Goal: Answer question/provide support

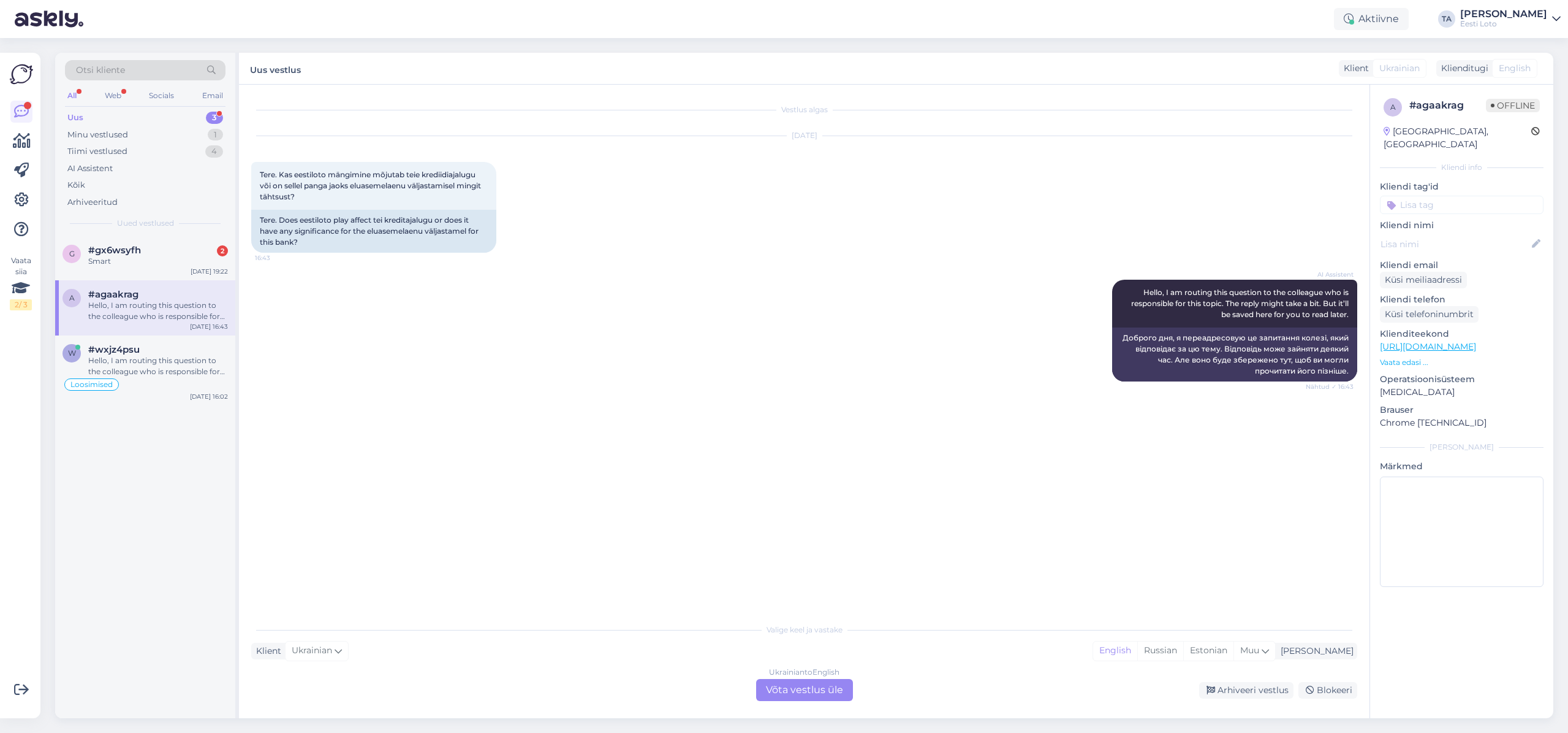
click at [84, 113] on div "Uus 3" at bounding box center [144, 118] width 161 height 17
click at [108, 263] on div "Smart" at bounding box center [158, 260] width 140 height 11
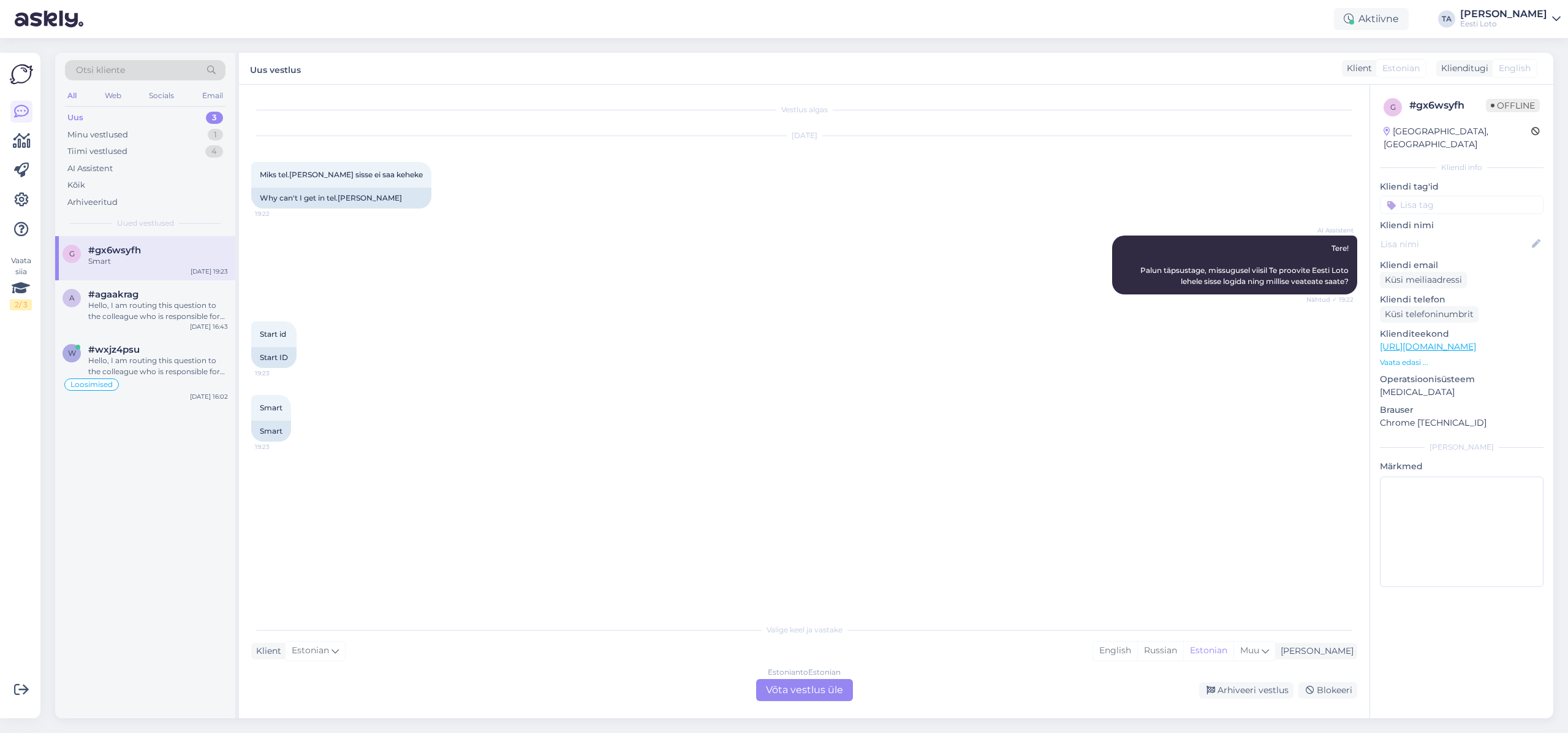
click at [813, 690] on div "Estonian to Estonian Võta vestlus üle" at bounding box center [804, 690] width 97 height 22
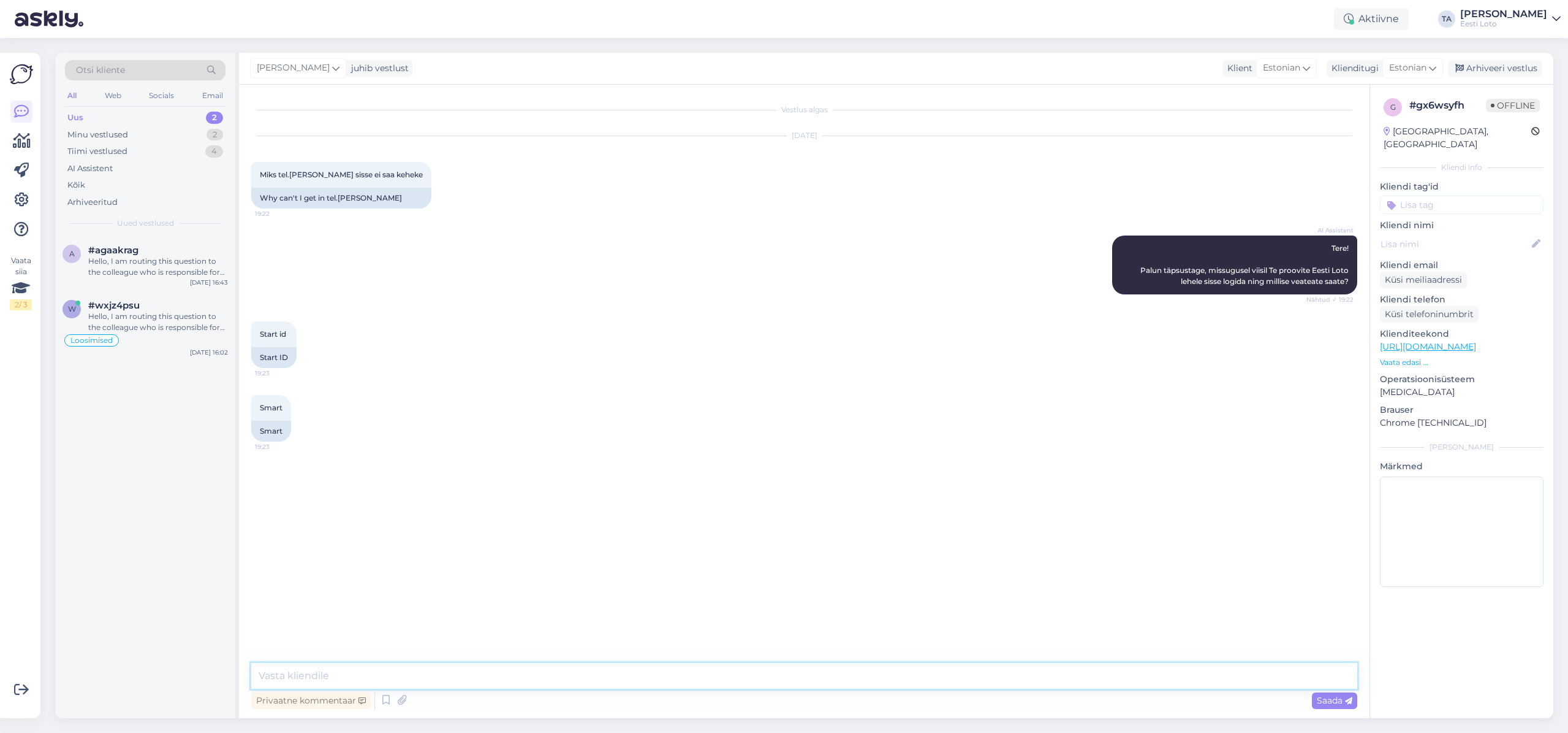
click at [402, 681] on textarea at bounding box center [804, 675] width 1106 height 26
paste textarea "Tere Täname Teid kirja eest. Üldisi tõrkeid Smart-ID-ga sisselogimisel meie kod…"
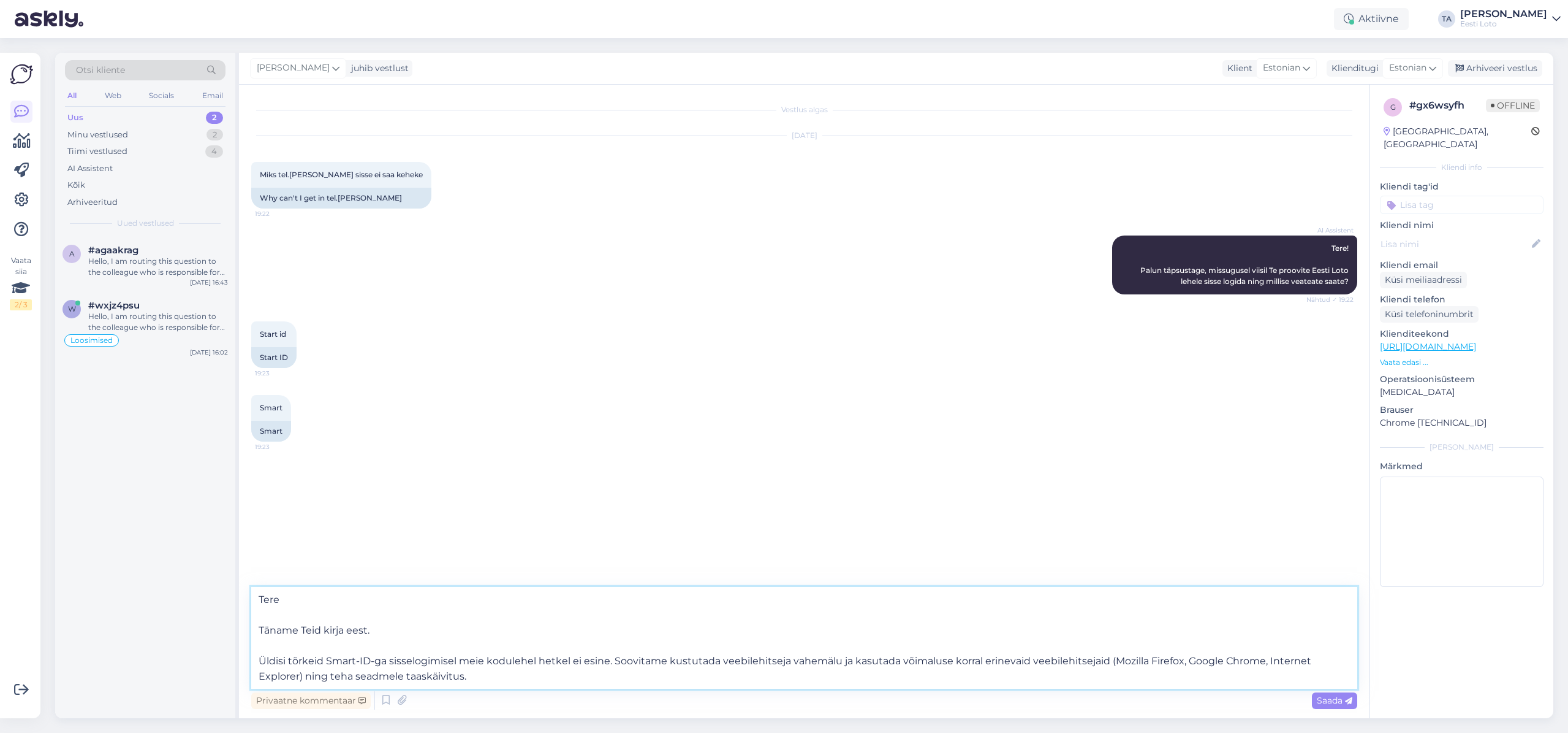
drag, startPoint x: 375, startPoint y: 635, endPoint x: 253, endPoint y: 616, distance: 123.5
click at [253, 616] on textarea "Tere Täname Teid kirja eest. Üldisi tõrkeid Smart-ID-ga sisselogimisel meie kod…" at bounding box center [804, 638] width 1106 height 102
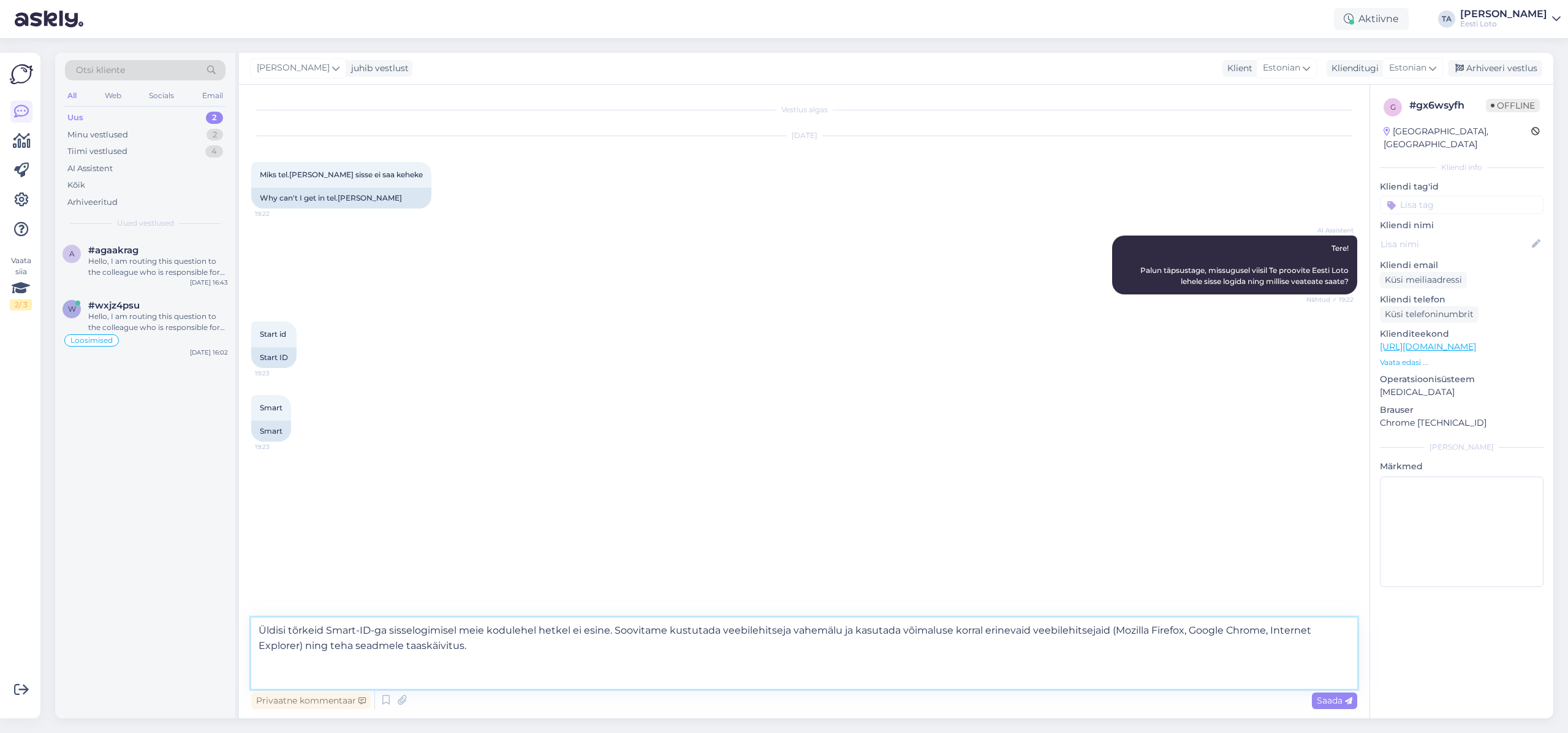
click at [257, 657] on textarea "Üldisi tõrkeid Smart-ID-ga sisselogimisel meie kodulehel hetkel ei esine. Soovi…" at bounding box center [804, 653] width 1106 height 71
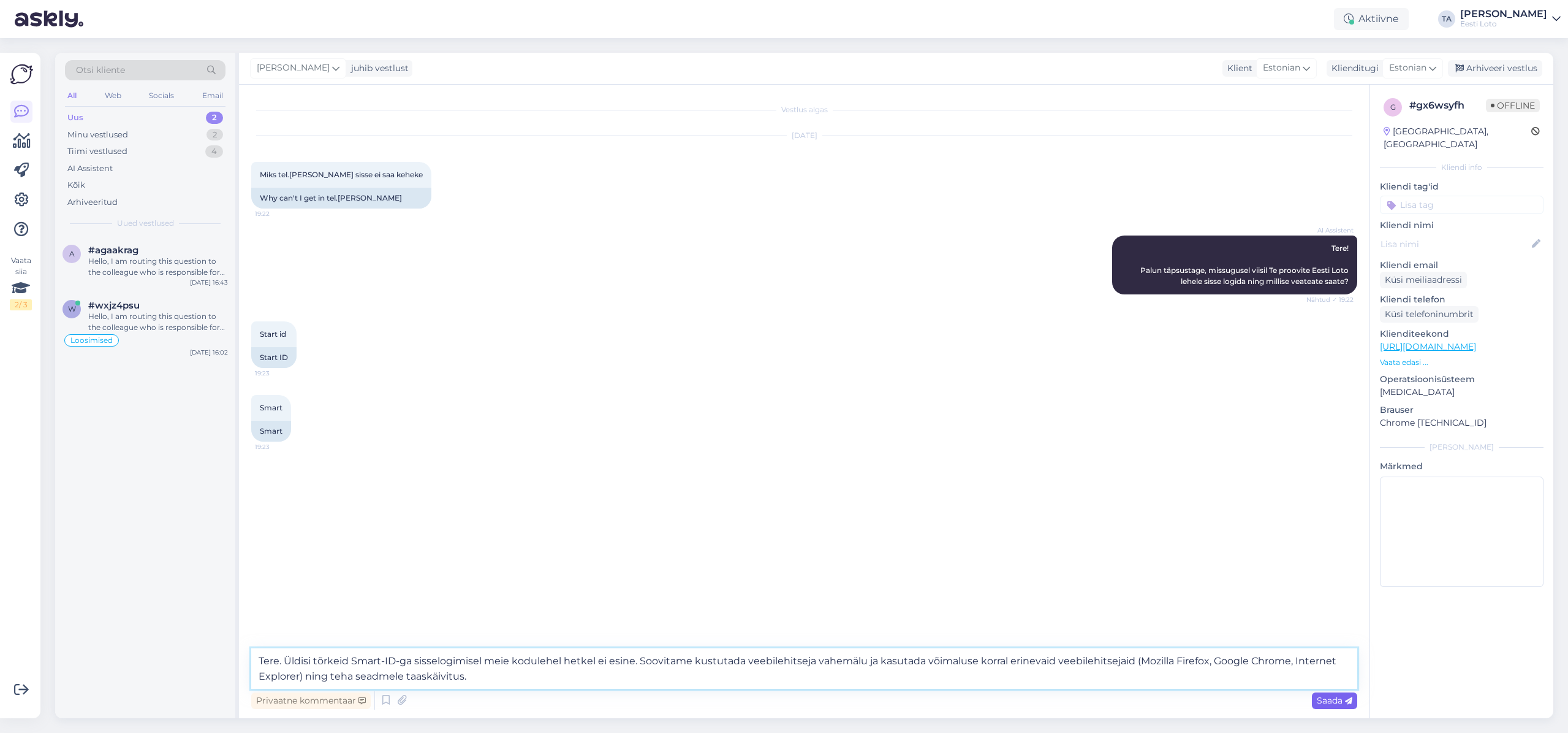
type textarea "Tere. Üldisi tõrkeid Smart-ID-ga sisselogimisel meie kodulehel hetkel ei esine.…"
click at [1324, 702] on span "Saada" at bounding box center [1334, 699] width 36 height 11
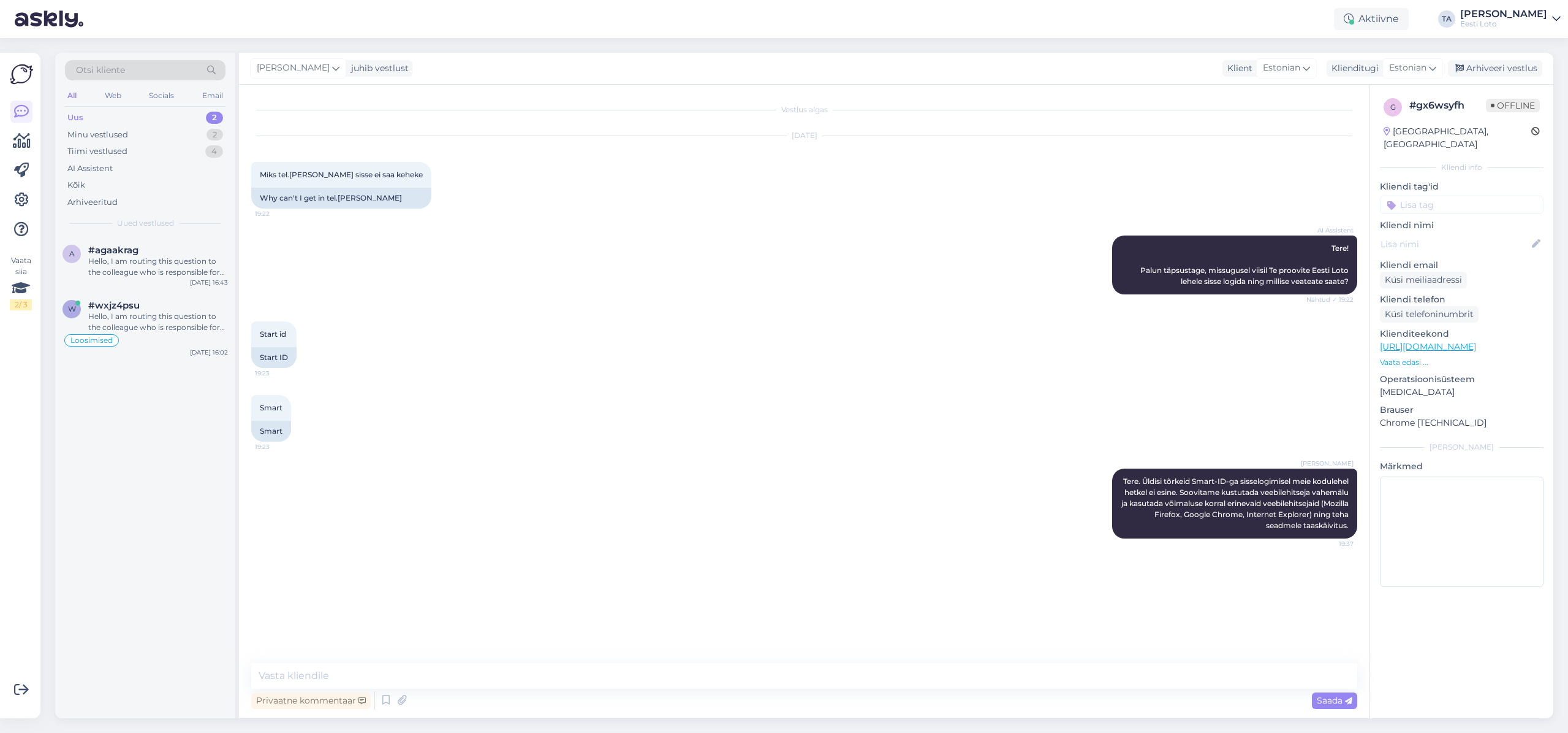
click at [1446, 196] on input at bounding box center [1461, 204] width 164 height 18
type input "smart"
click at [1497, 235] on span "Smart-ID" at bounding box center [1506, 239] width 35 height 8
click at [1510, 69] on div "Arhiveeri vestlus" at bounding box center [1495, 67] width 94 height 16
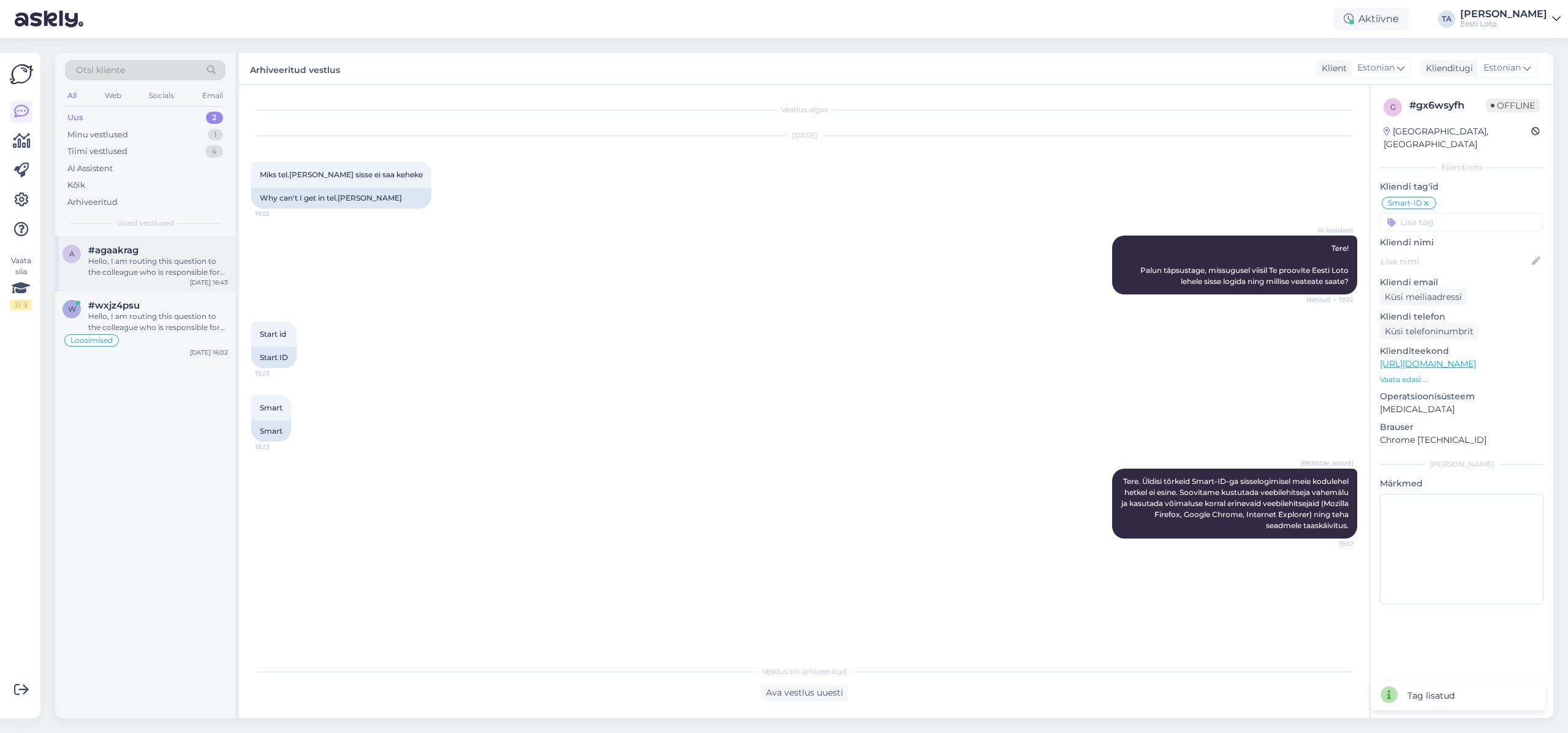
click at [138, 268] on div "Hello, I am routing this question to the colleague who is responsible for this …" at bounding box center [158, 266] width 140 height 22
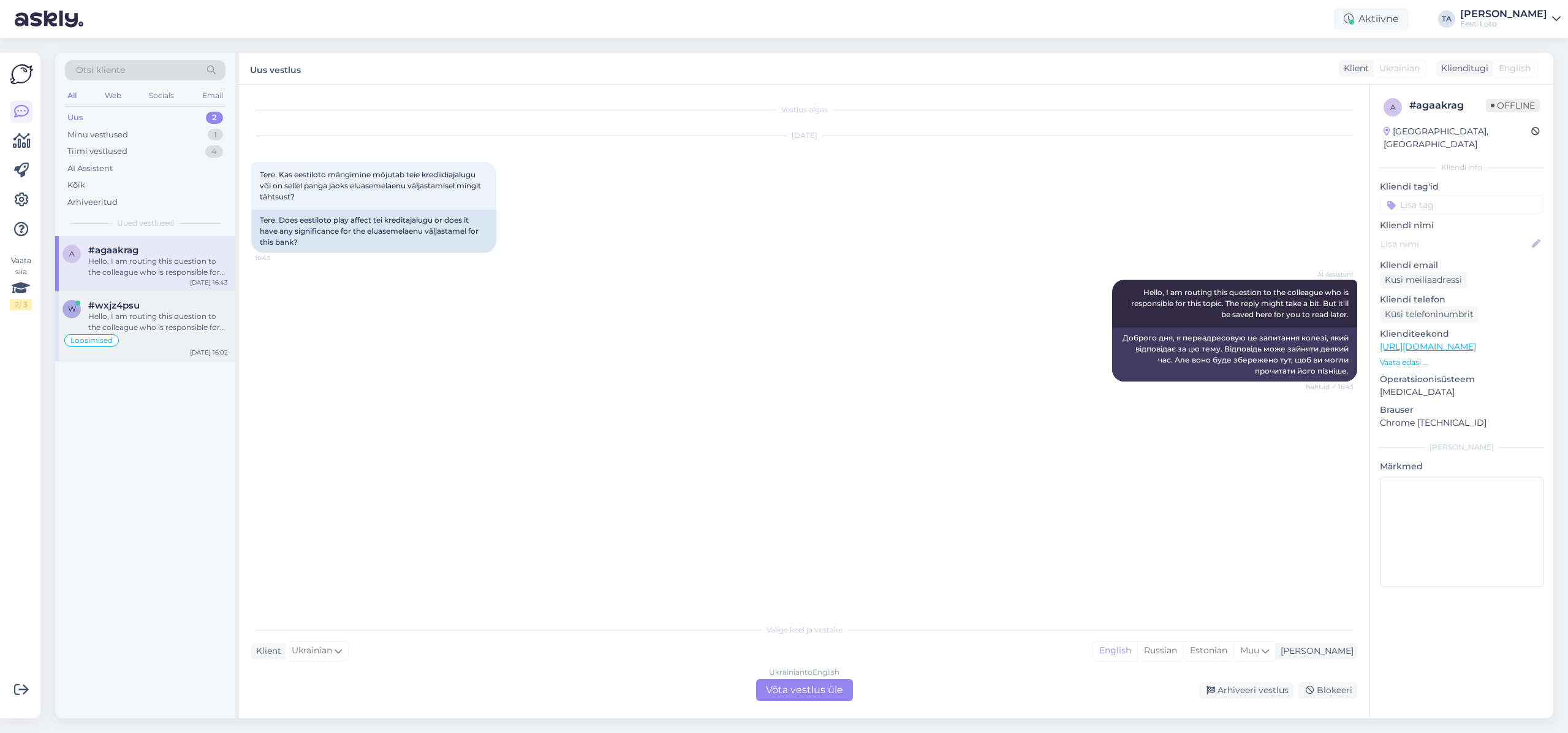
click at [108, 316] on div "Hello, I am routing this question to the colleague who is responsible for this …" at bounding box center [158, 322] width 140 height 22
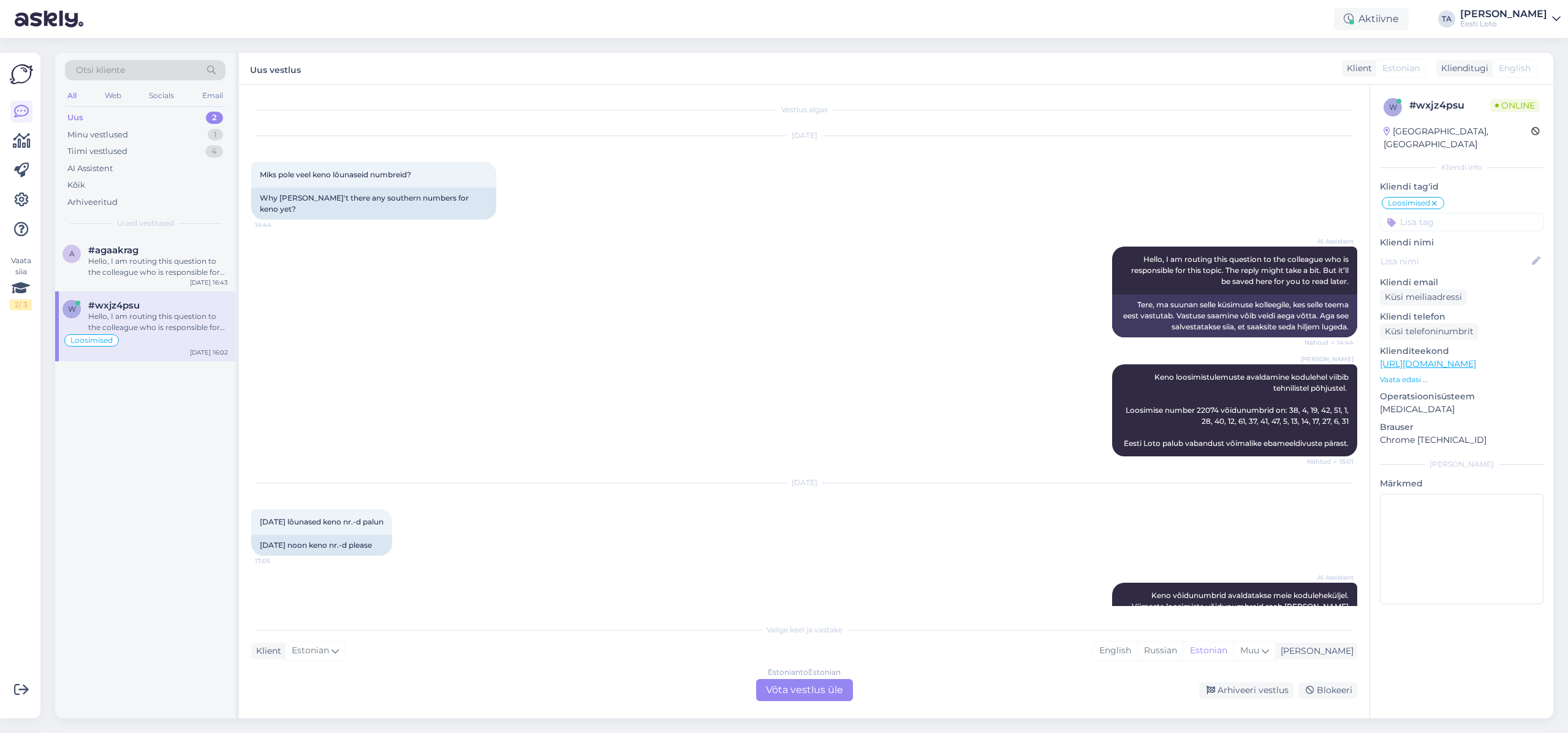
scroll to position [2409, 0]
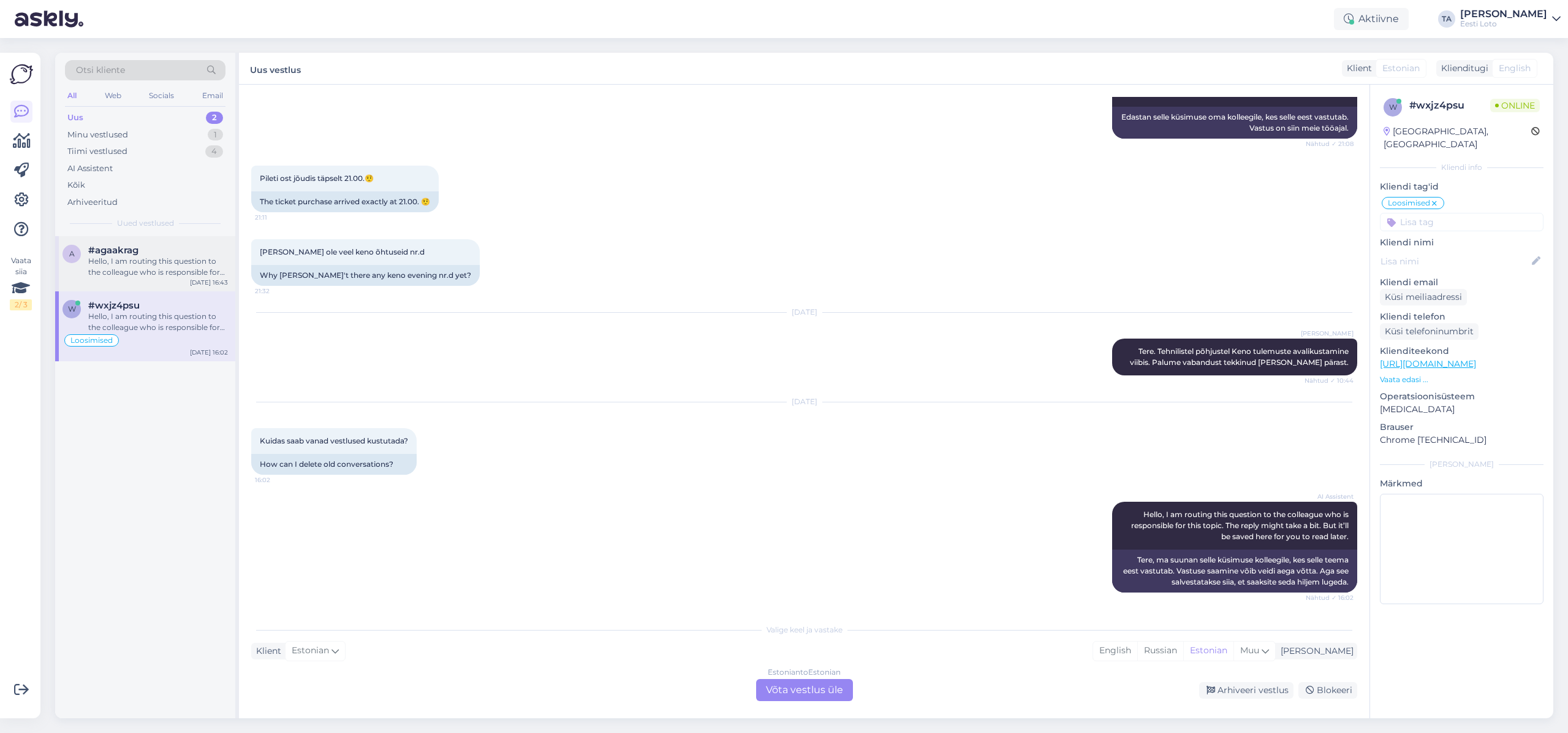
click at [106, 265] on div "Hello, I am routing this question to the colleague who is responsible for this …" at bounding box center [158, 266] width 140 height 22
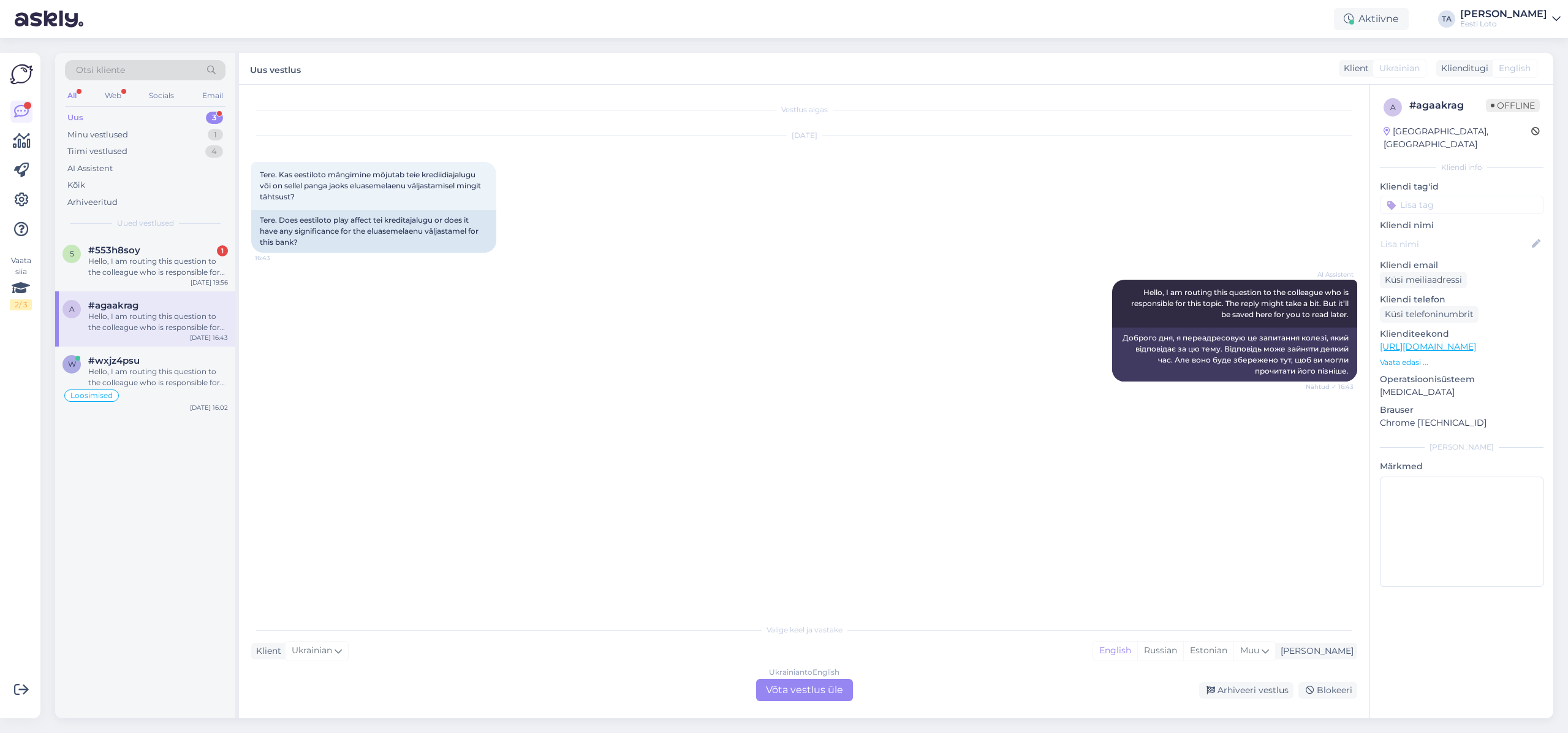
click at [83, 116] on div "Uus" at bounding box center [75, 118] width 16 height 13
click at [120, 252] on span "#553h8soy" at bounding box center [115, 249] width 52 height 11
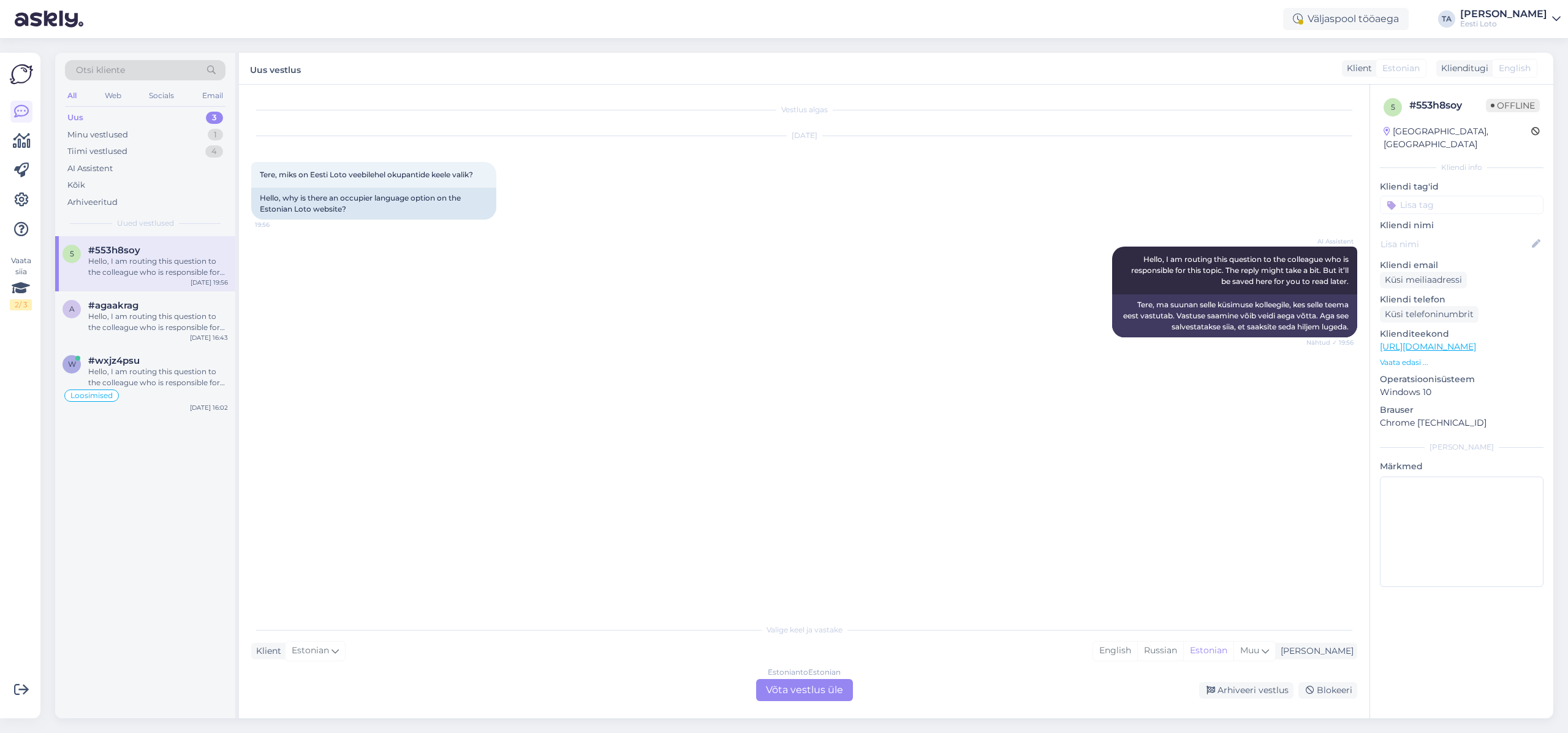
drag, startPoint x: 793, startPoint y: 688, endPoint x: 780, endPoint y: 686, distance: 13.2
click at [792, 688] on div "Estonian to Estonian Võta vestlus üle" at bounding box center [804, 690] width 97 height 22
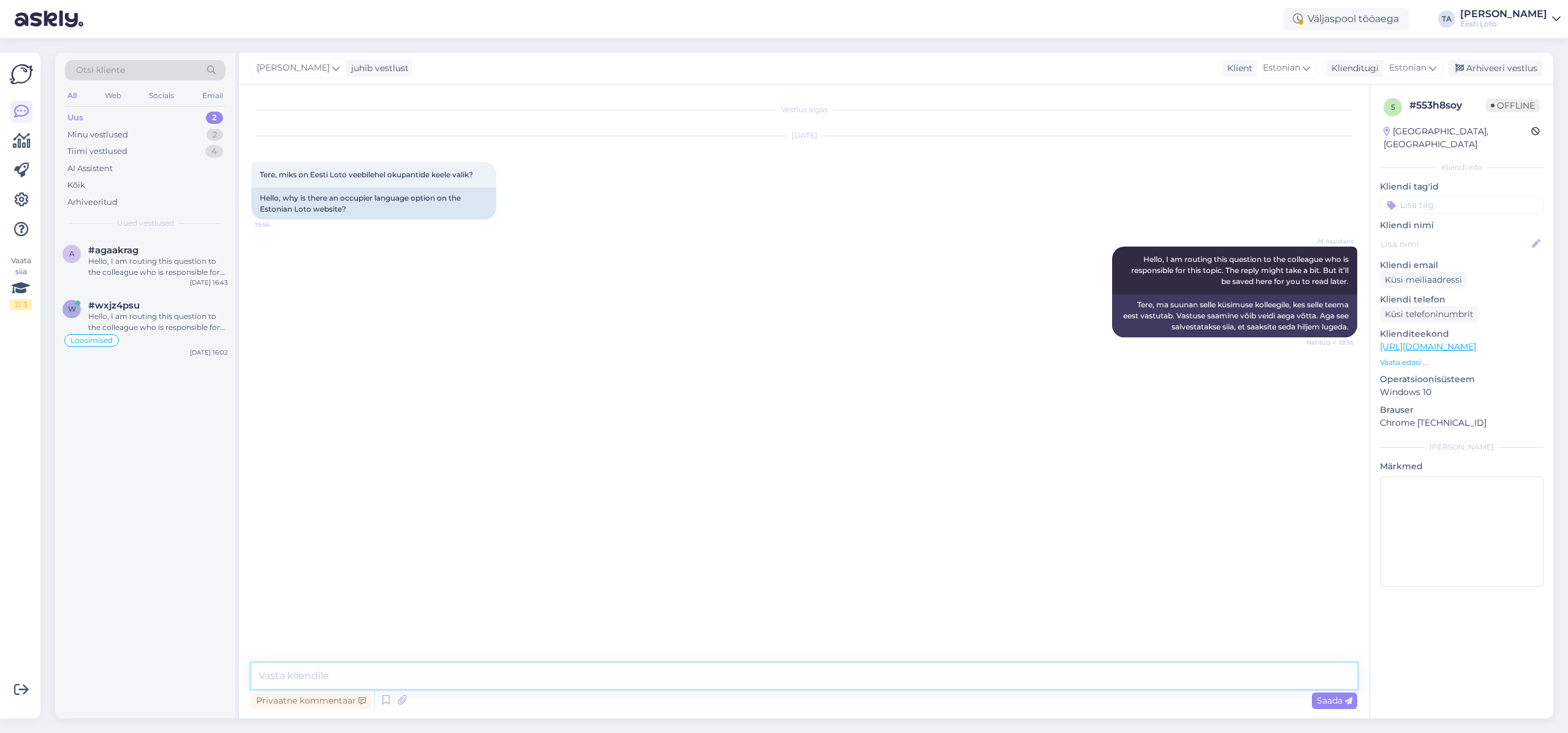
click at [439, 669] on textarea at bounding box center [804, 675] width 1106 height 26
paste textarea "Eesti Loto eesmärk ei ole propageerida [PERSON_NAME] kasutust, kuid lähtume tõs…"
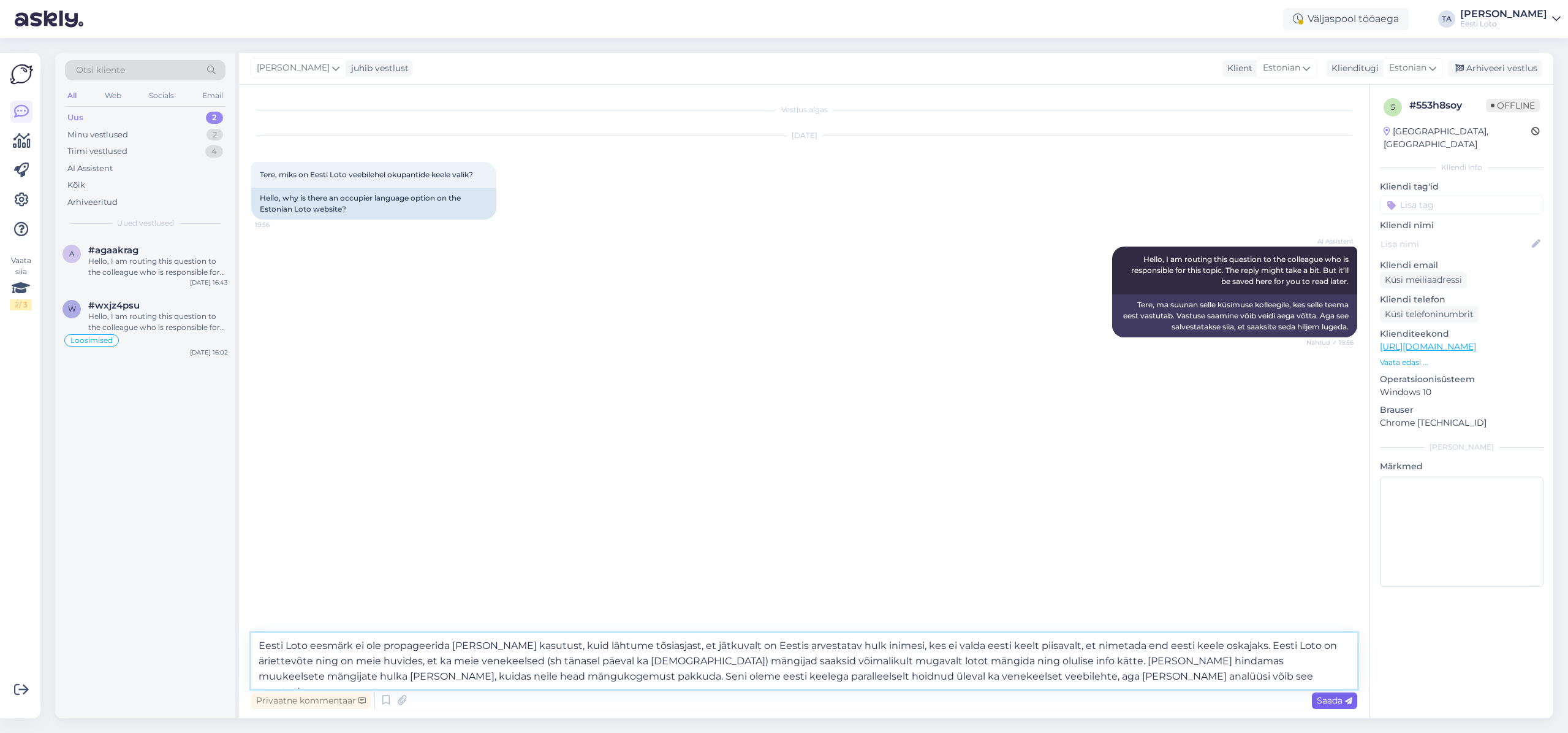
type textarea "Eesti Loto eesmärk ei ole propageerida [PERSON_NAME] kasutust, kuid lähtume tõs…"
click at [1321, 697] on span "Saada" at bounding box center [1334, 699] width 36 height 11
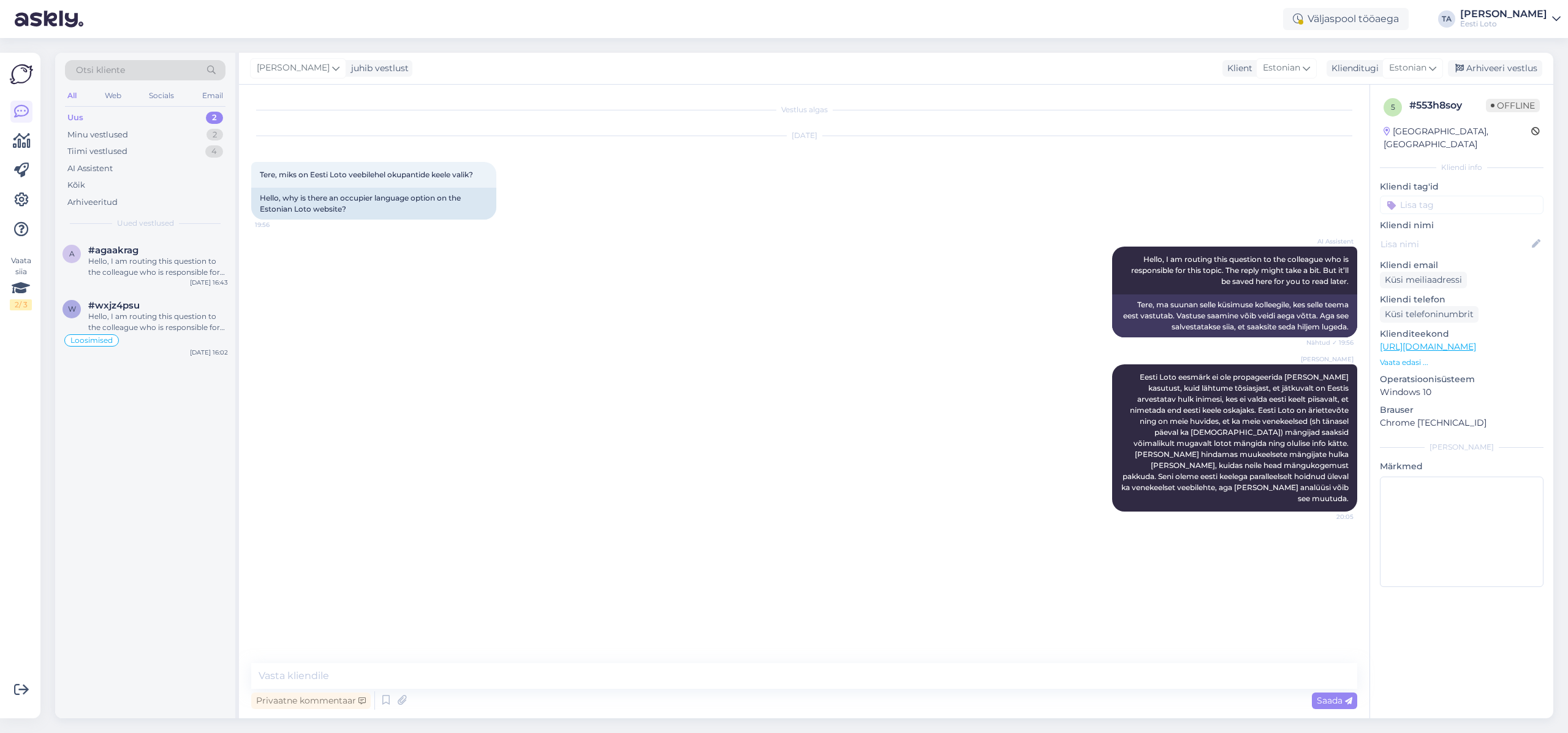
click at [1420, 196] on input at bounding box center [1461, 204] width 164 height 18
type input "[PERSON_NAME] kodulehel"
click at [1476, 70] on div "Arhiveeri vestlus" at bounding box center [1495, 67] width 94 height 16
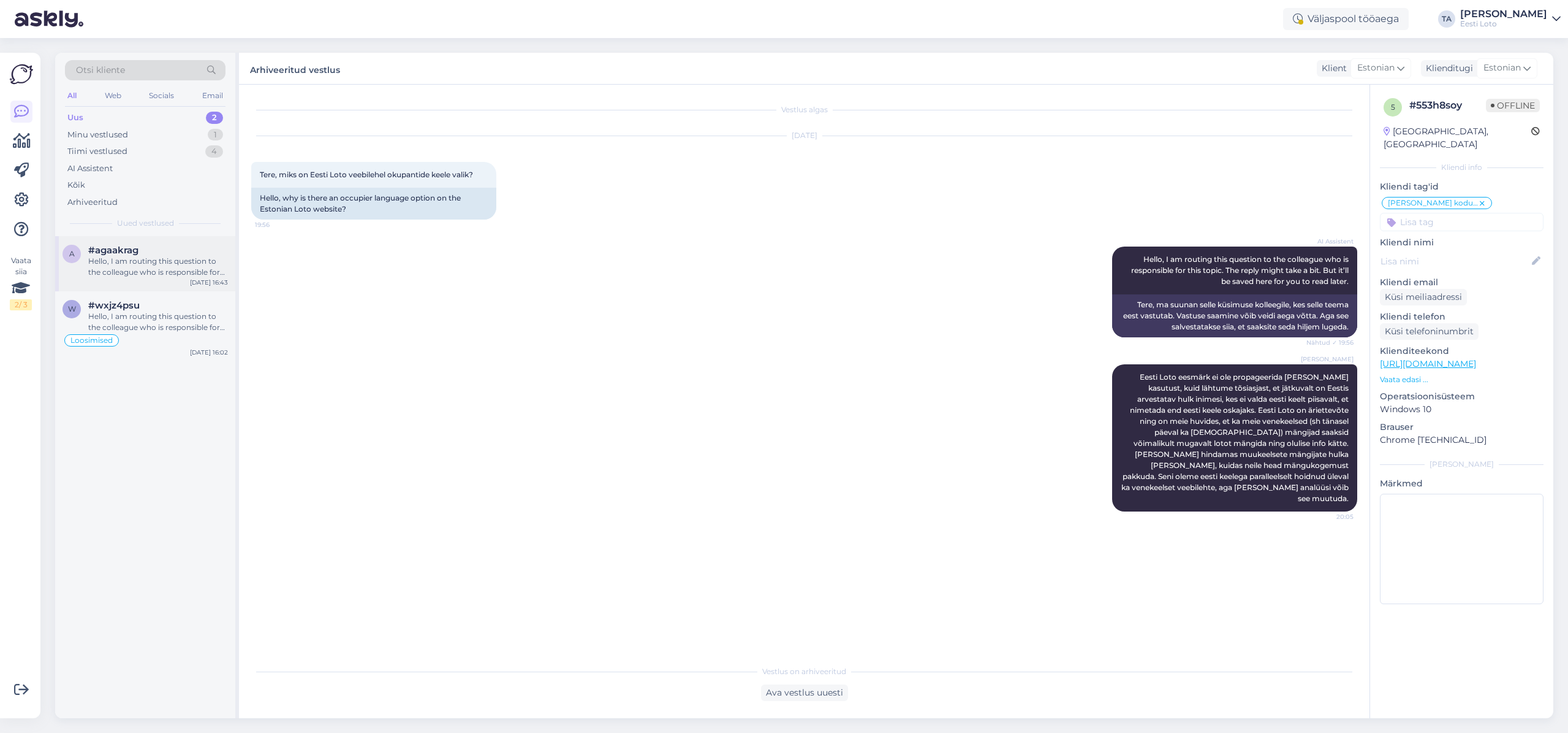
click at [133, 260] on div "Hello, I am routing this question to the colleague who is responsible for this …" at bounding box center [158, 266] width 140 height 22
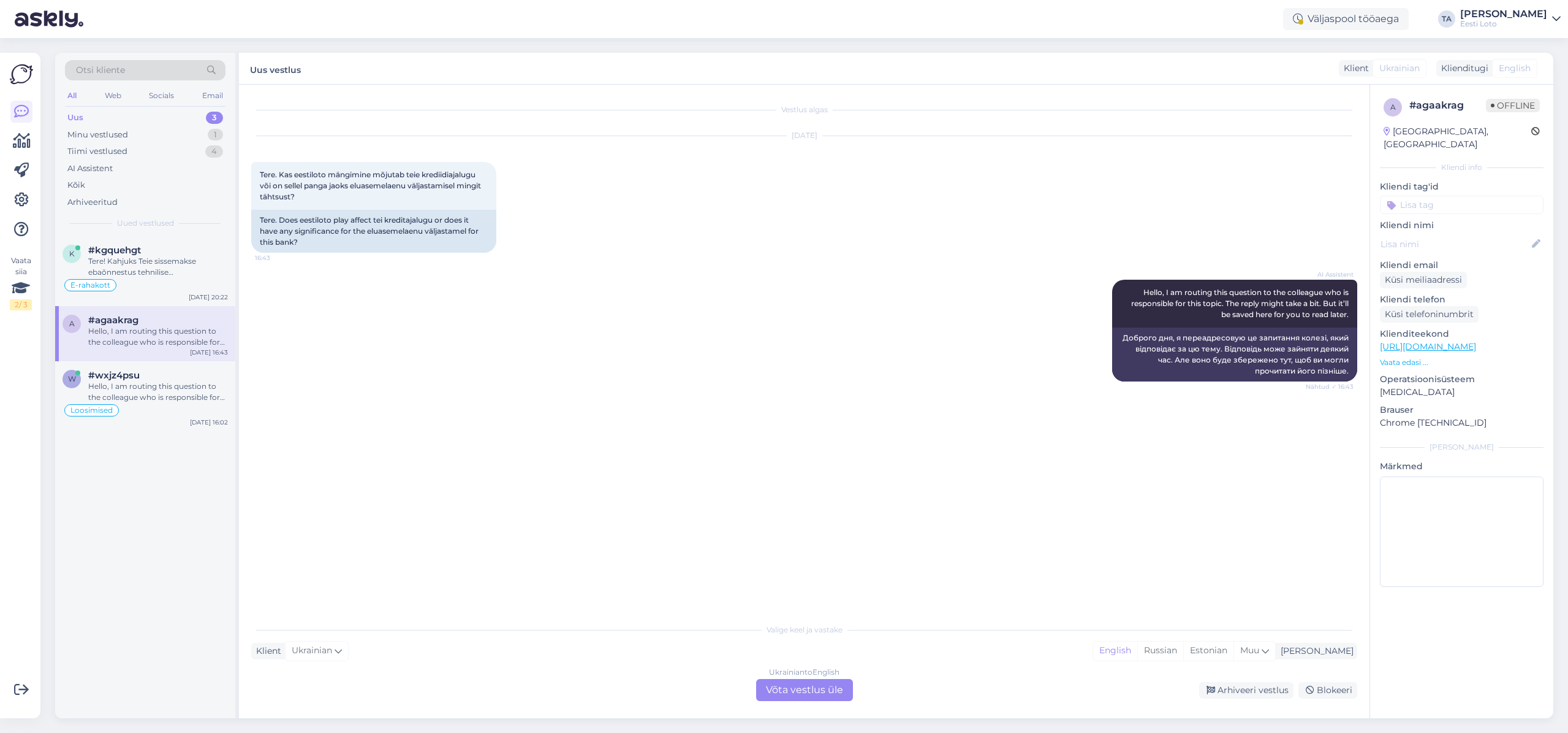
click at [72, 113] on div "Uus" at bounding box center [75, 118] width 16 height 13
click at [125, 253] on span "#kgquehgt" at bounding box center [115, 249] width 53 height 11
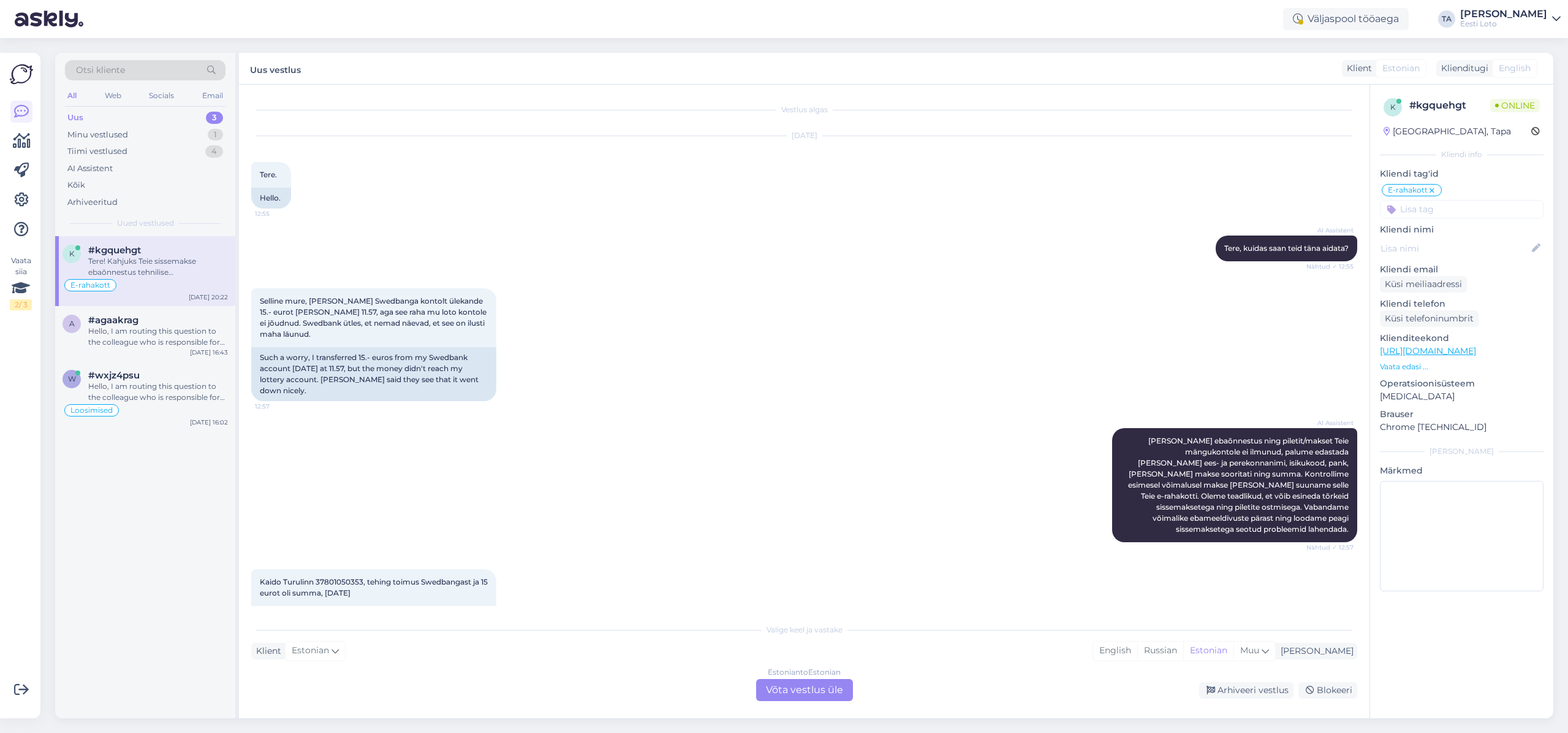
scroll to position [868, 0]
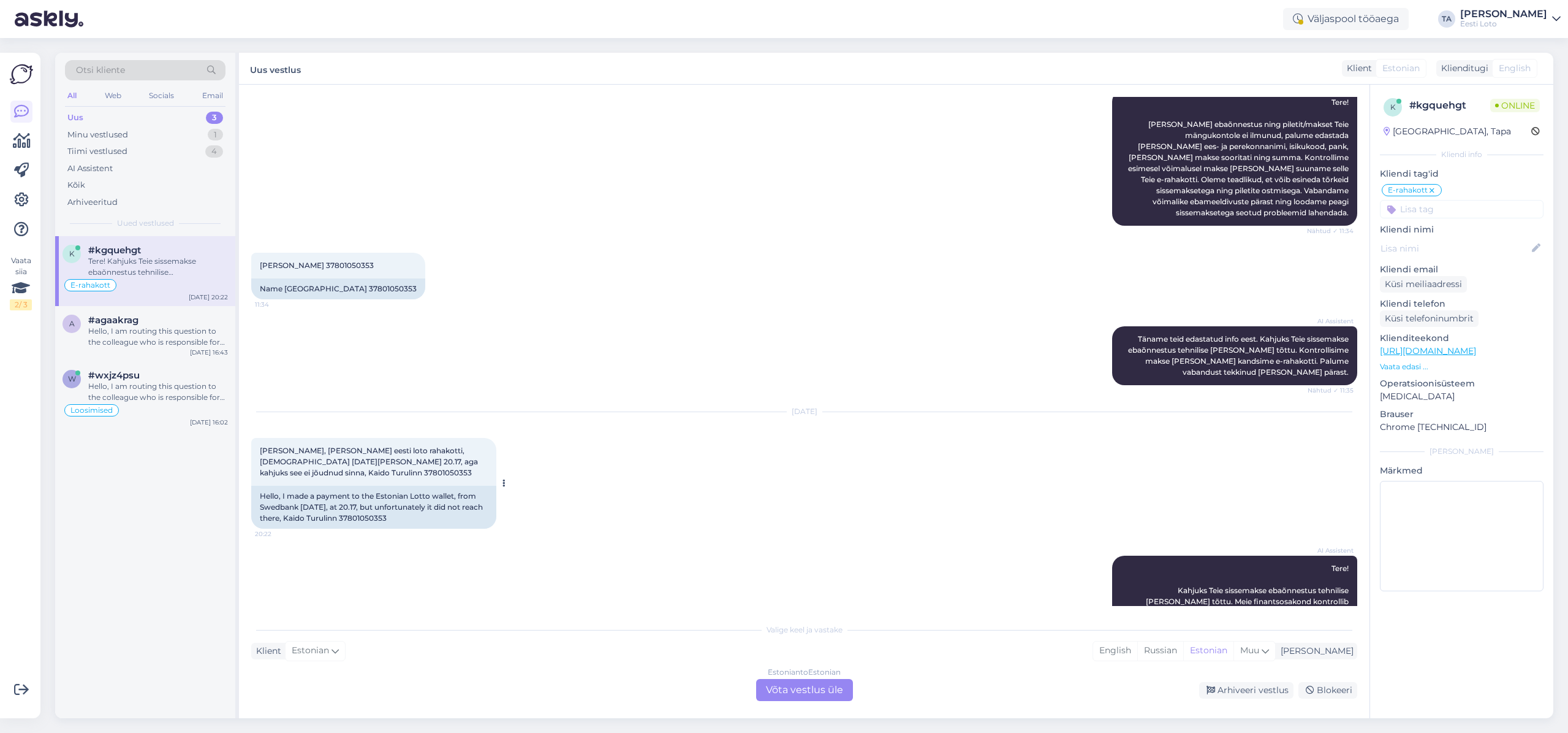
click at [286, 446] on span "[PERSON_NAME], [PERSON_NAME] eesti loto rahakotti, [DEMOGRAPHIC_DATA] [DATE][PE…" at bounding box center [370, 461] width 219 height 31
copy span "37801050353"
click at [818, 692] on div "Estonian to Estonian Võta vestlus üle" at bounding box center [804, 690] width 97 height 22
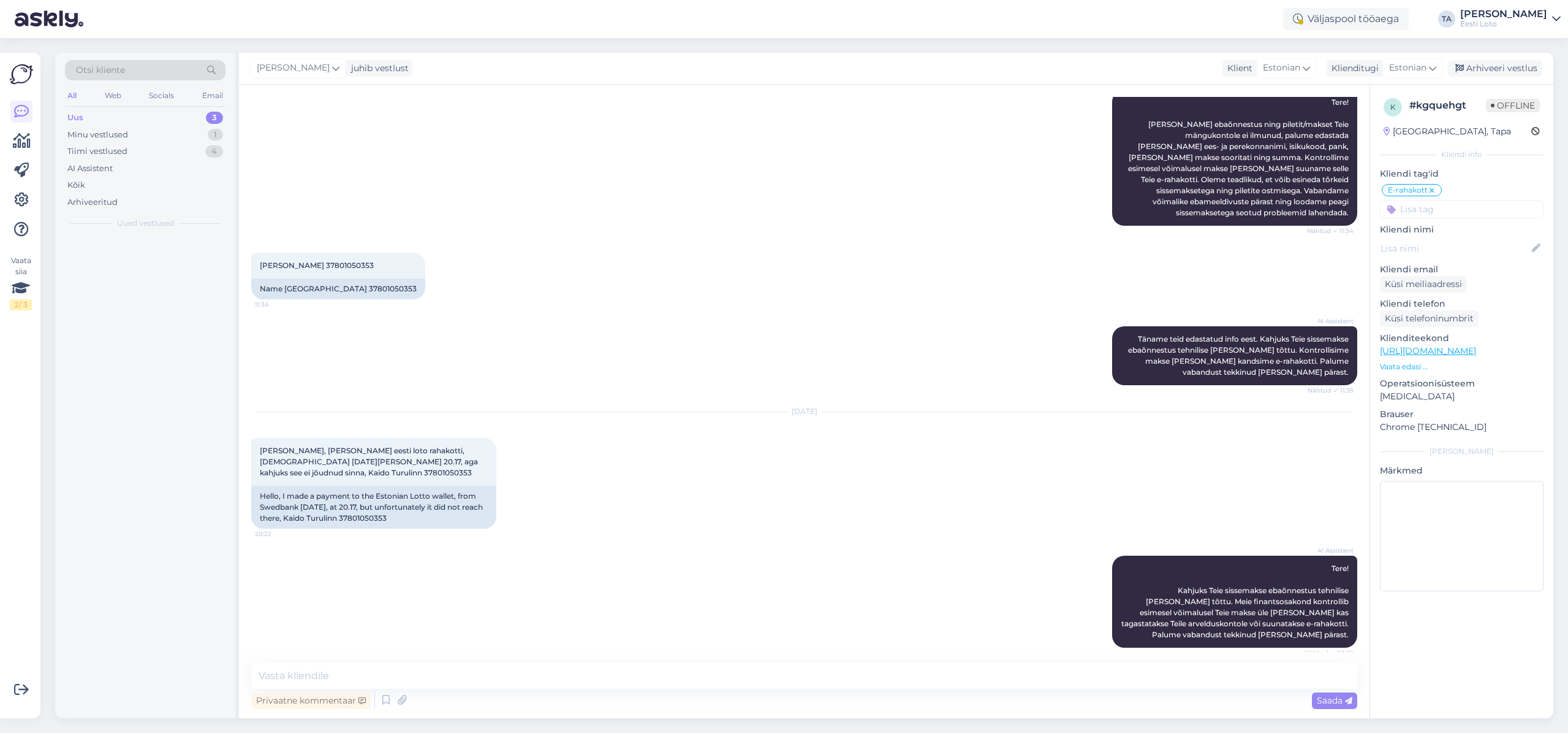
scroll to position [823, 0]
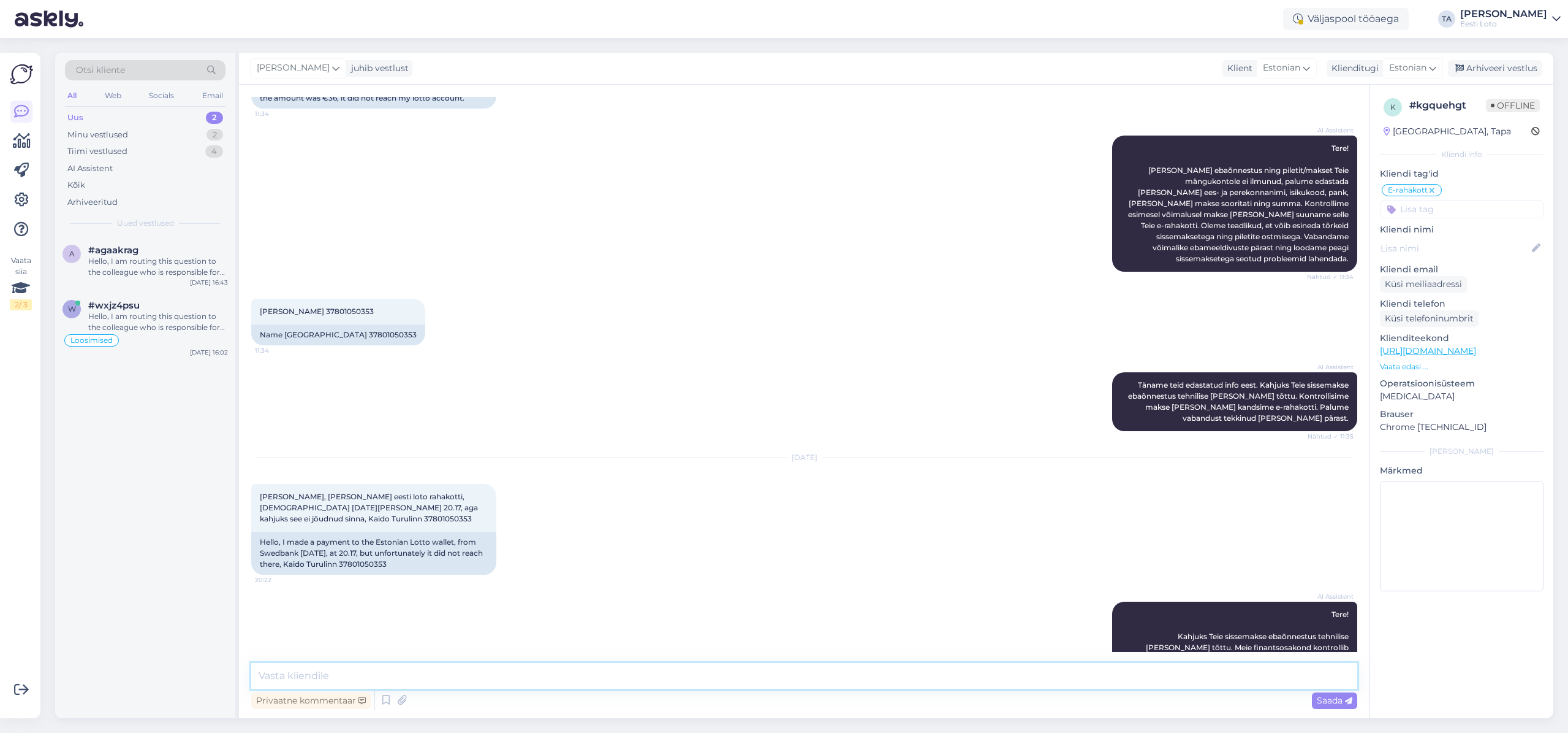
click at [344, 677] on textarea at bounding box center [804, 675] width 1106 height 26
paste textarea "Kahjuks Teie makse ebaõnnestus tehnilise [PERSON_NAME] tõttu. Kontrollisime mak…"
click at [254, 672] on textarea "Kahjuks Teie makse ebaõnnestus tehnilise [PERSON_NAME] tõttu. Kontrollisime mak…" at bounding box center [804, 675] width 1106 height 26
type textarea "Tere. Kahjuks Teie makse ebaõnnestus tehnilise [PERSON_NAME] tõttu. Kontrollisi…"
click at [1321, 699] on span "Saada" at bounding box center [1334, 699] width 36 height 11
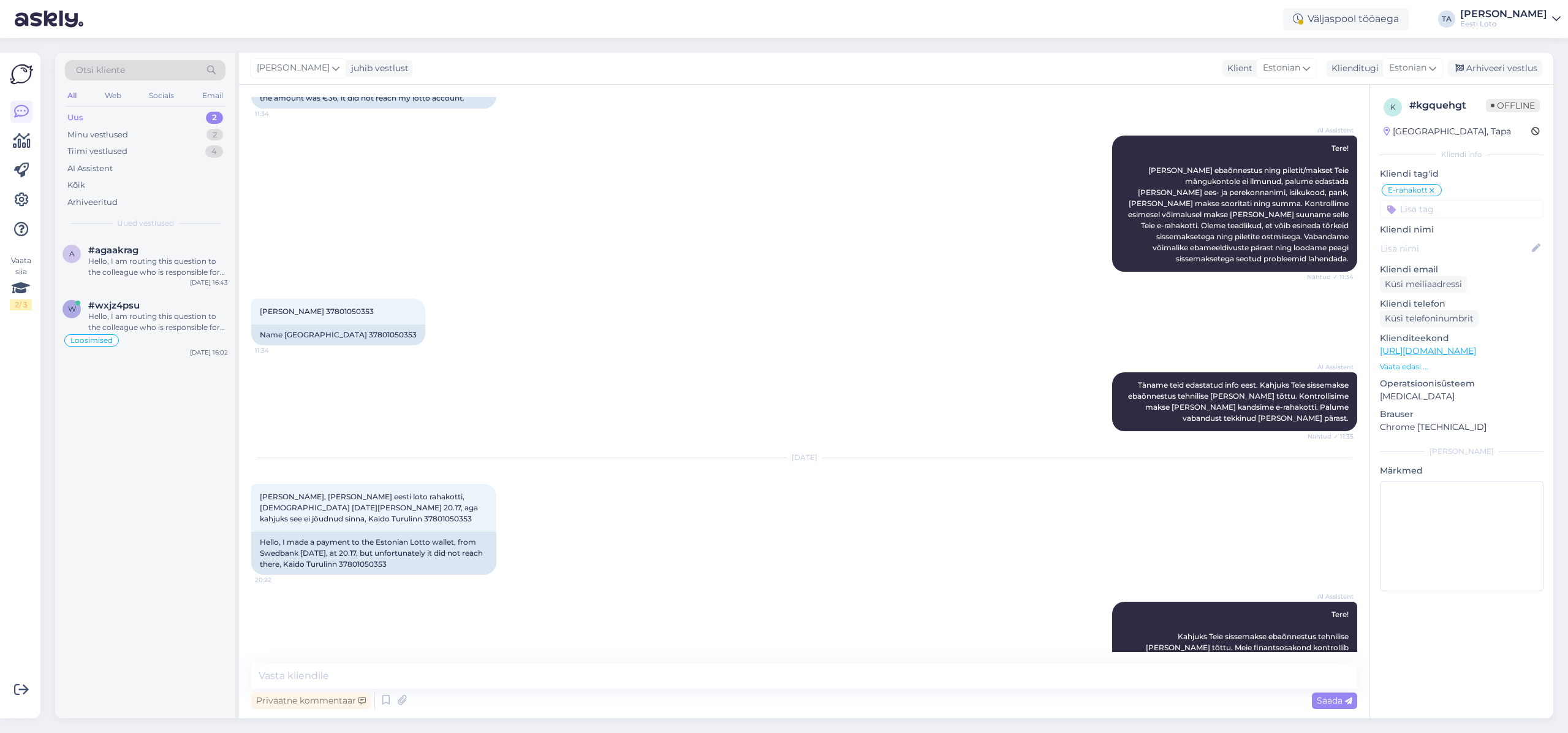
scroll to position [886, 0]
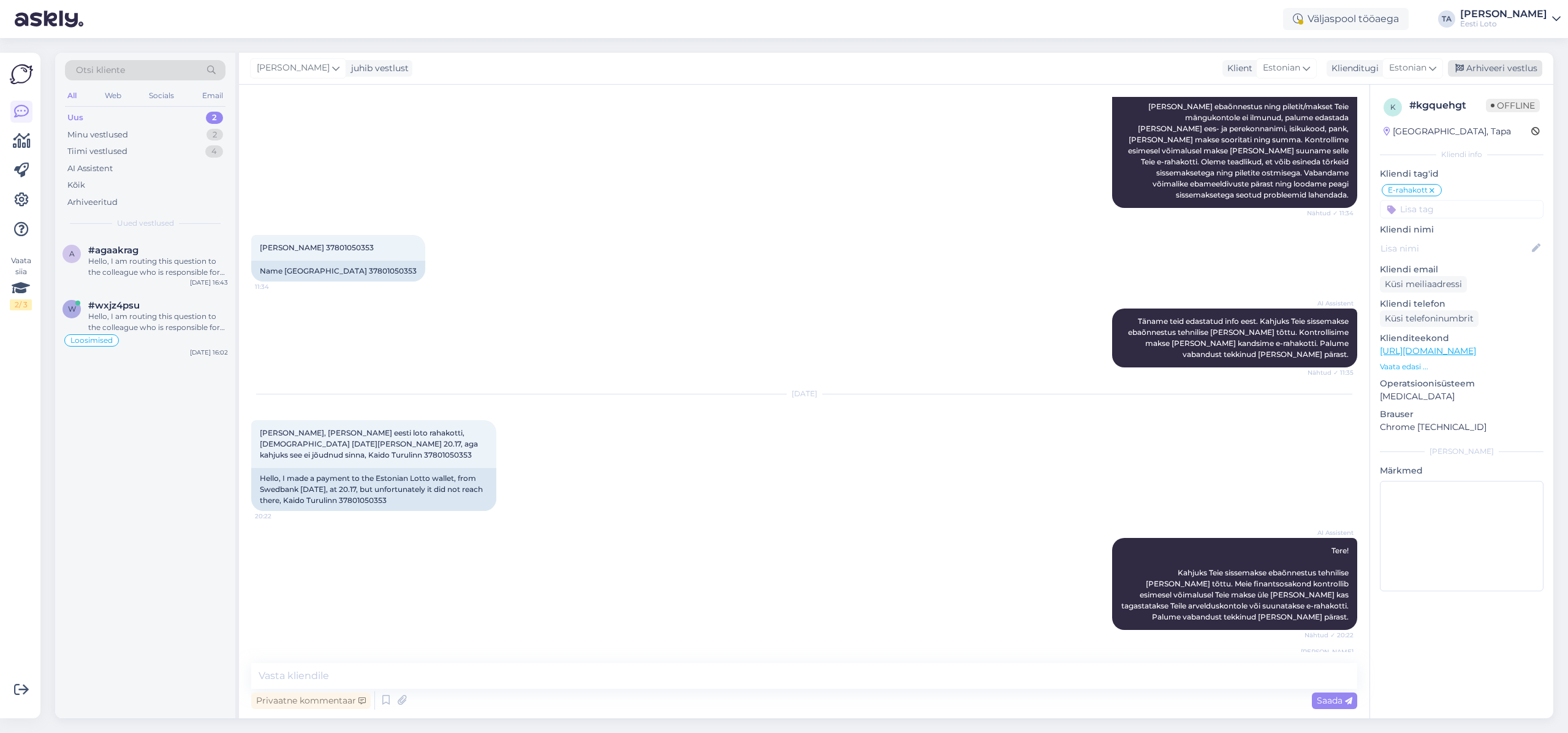
click at [1497, 65] on div "Arhiveeri vestlus" at bounding box center [1495, 67] width 94 height 16
click at [131, 262] on div "Hello, I am routing this question to the colleague who is responsible for this …" at bounding box center [158, 266] width 140 height 22
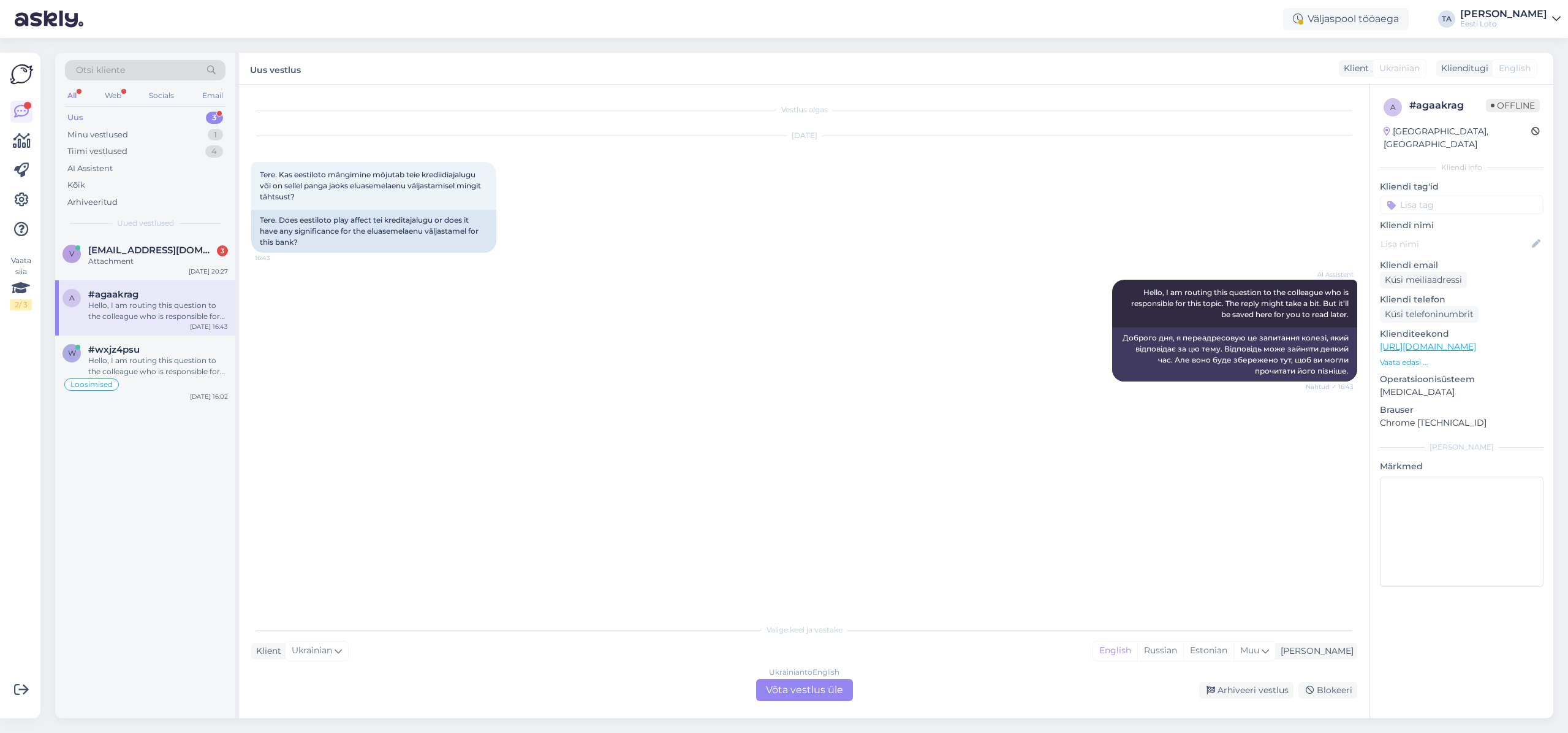
click at [80, 113] on div "Uus" at bounding box center [75, 118] width 16 height 13
click at [116, 258] on div "Attachment" at bounding box center [158, 260] width 140 height 11
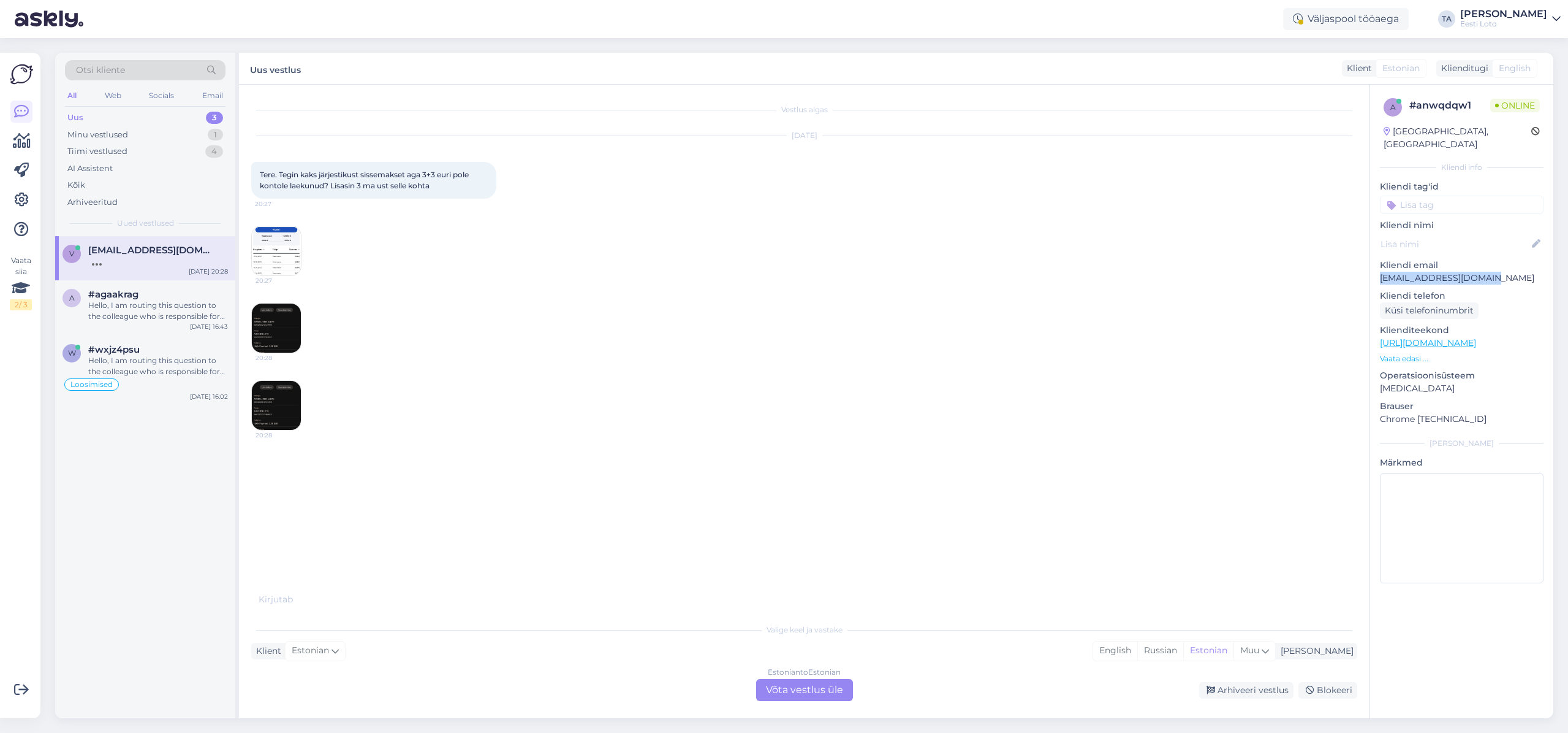
drag, startPoint x: 1484, startPoint y: 269, endPoint x: 1381, endPoint y: 269, distance: 103.0
click at [1381, 272] on p "[EMAIL_ADDRESS][DOMAIN_NAME]" at bounding box center [1461, 277] width 164 height 13
copy p "[EMAIL_ADDRESS][DOMAIN_NAME]"
click at [269, 266] on img at bounding box center [276, 250] width 49 height 49
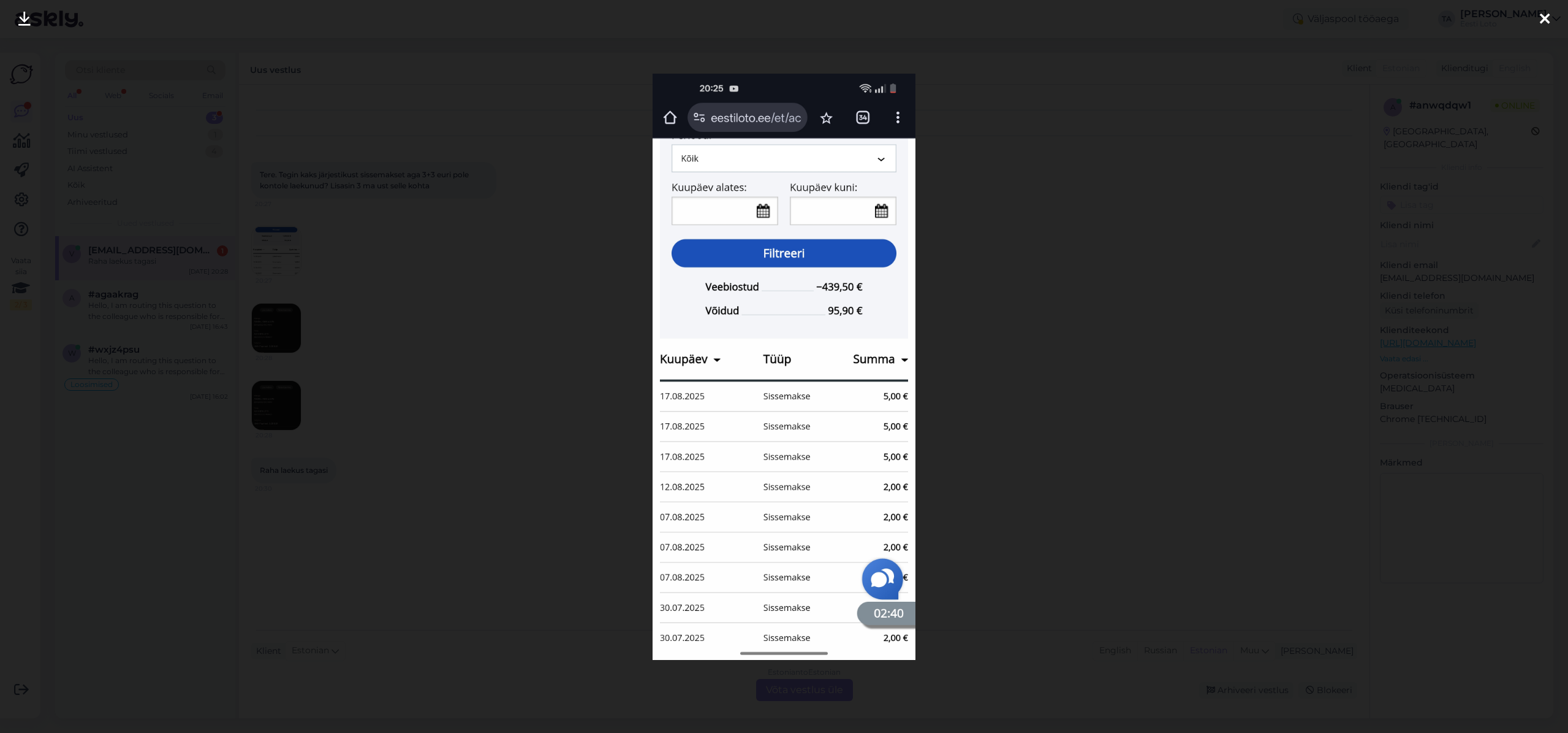
click at [1548, 19] on icon at bounding box center [1544, 19] width 10 height 16
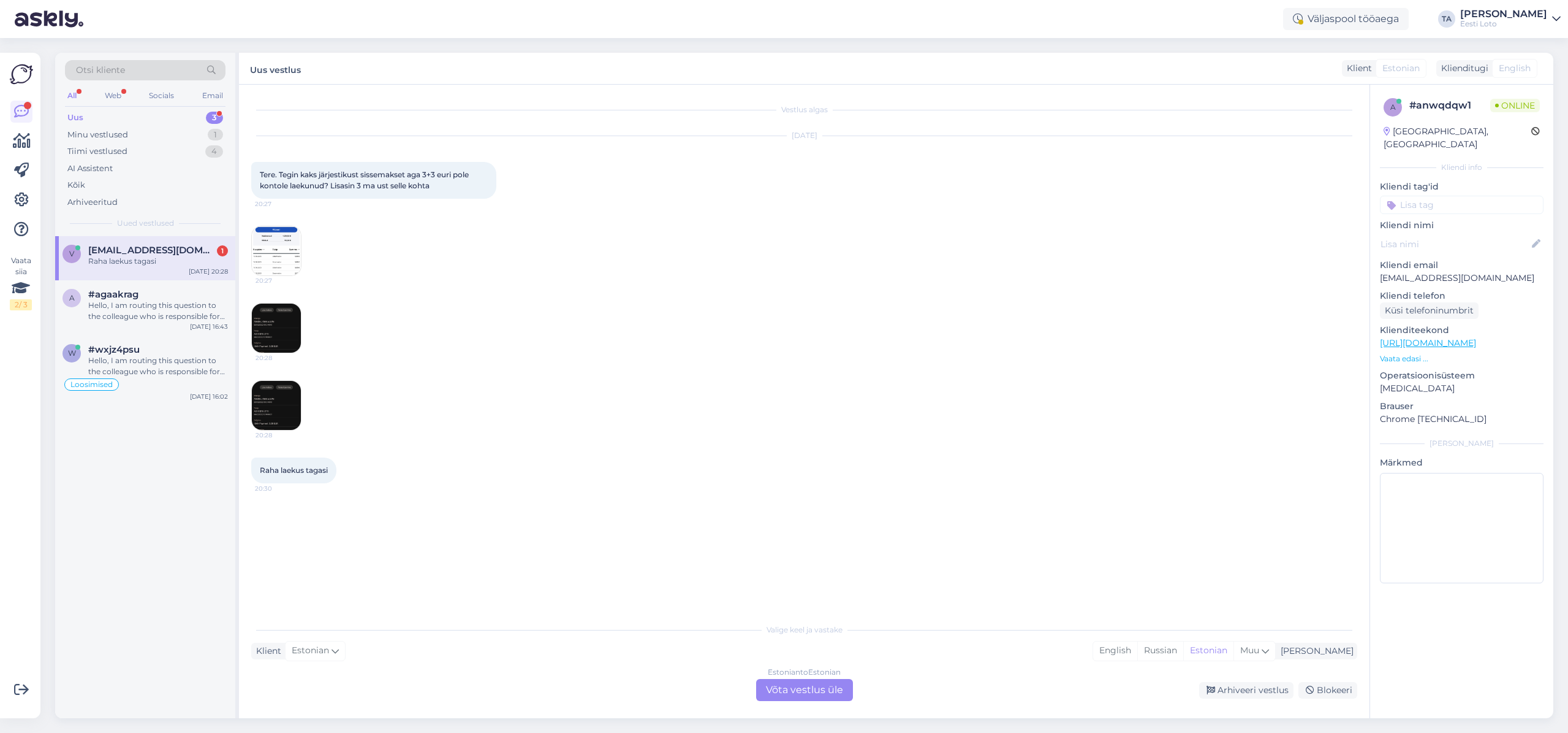
click at [285, 333] on img at bounding box center [276, 327] width 49 height 49
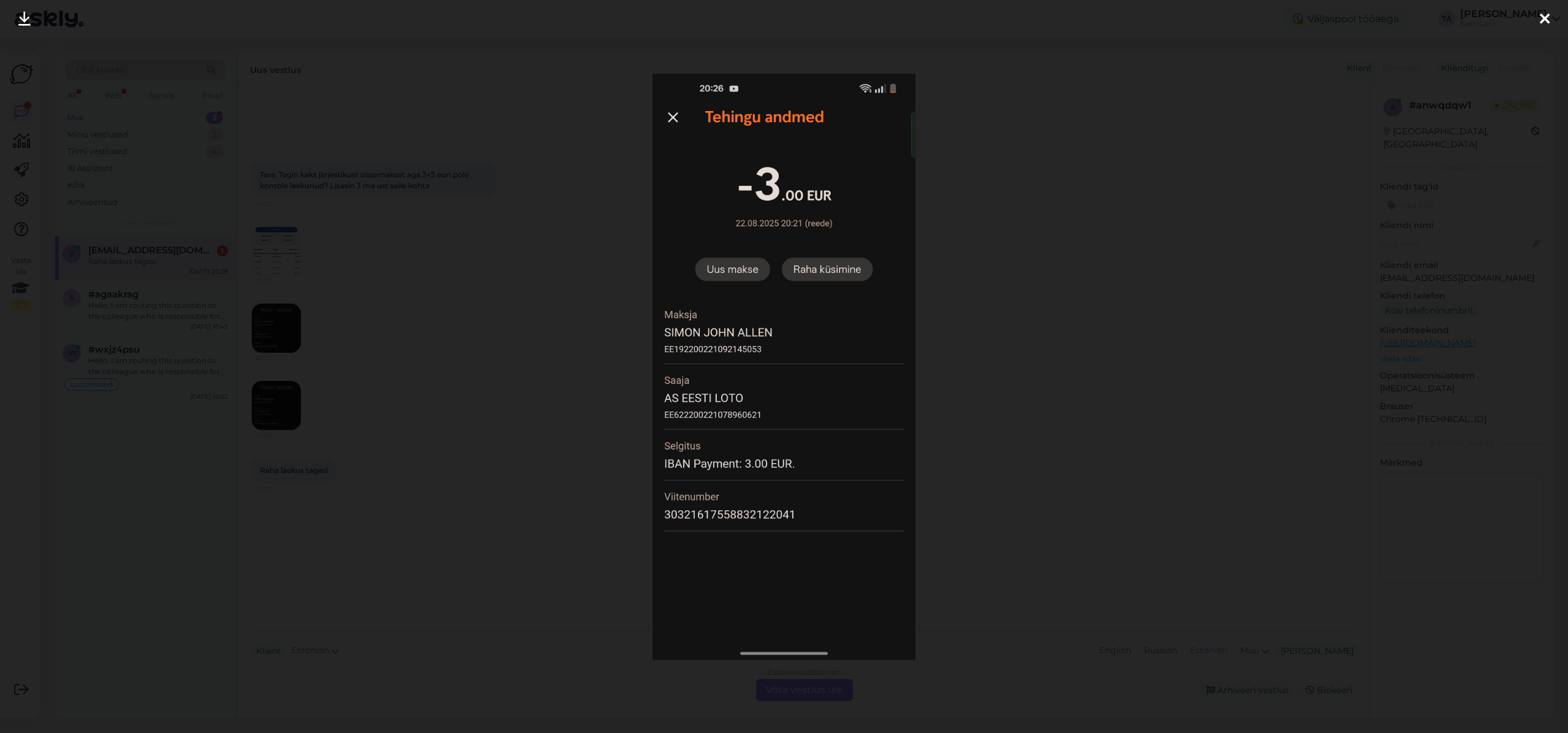
click at [1542, 24] on icon at bounding box center [1544, 19] width 10 height 16
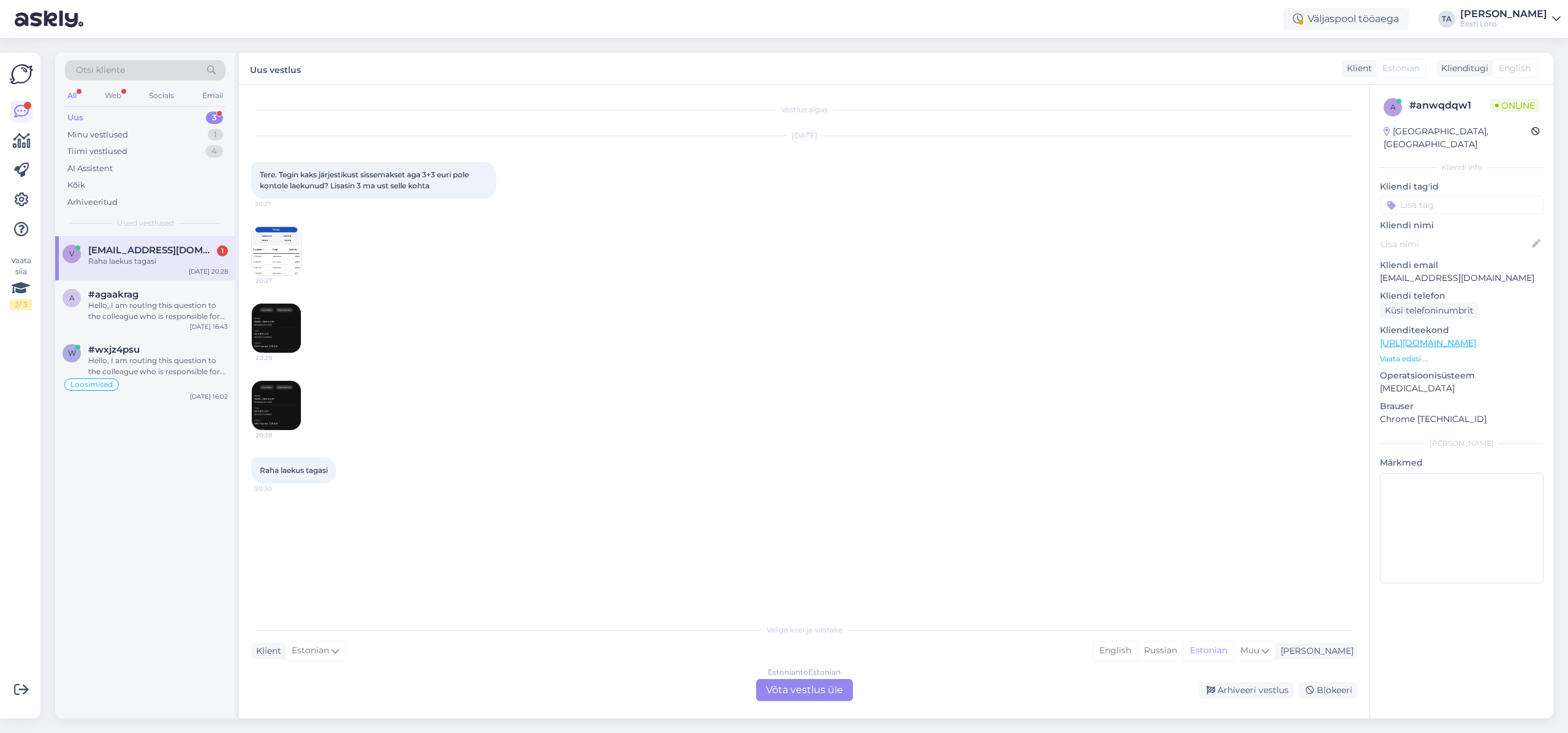
click at [295, 340] on img at bounding box center [276, 327] width 49 height 49
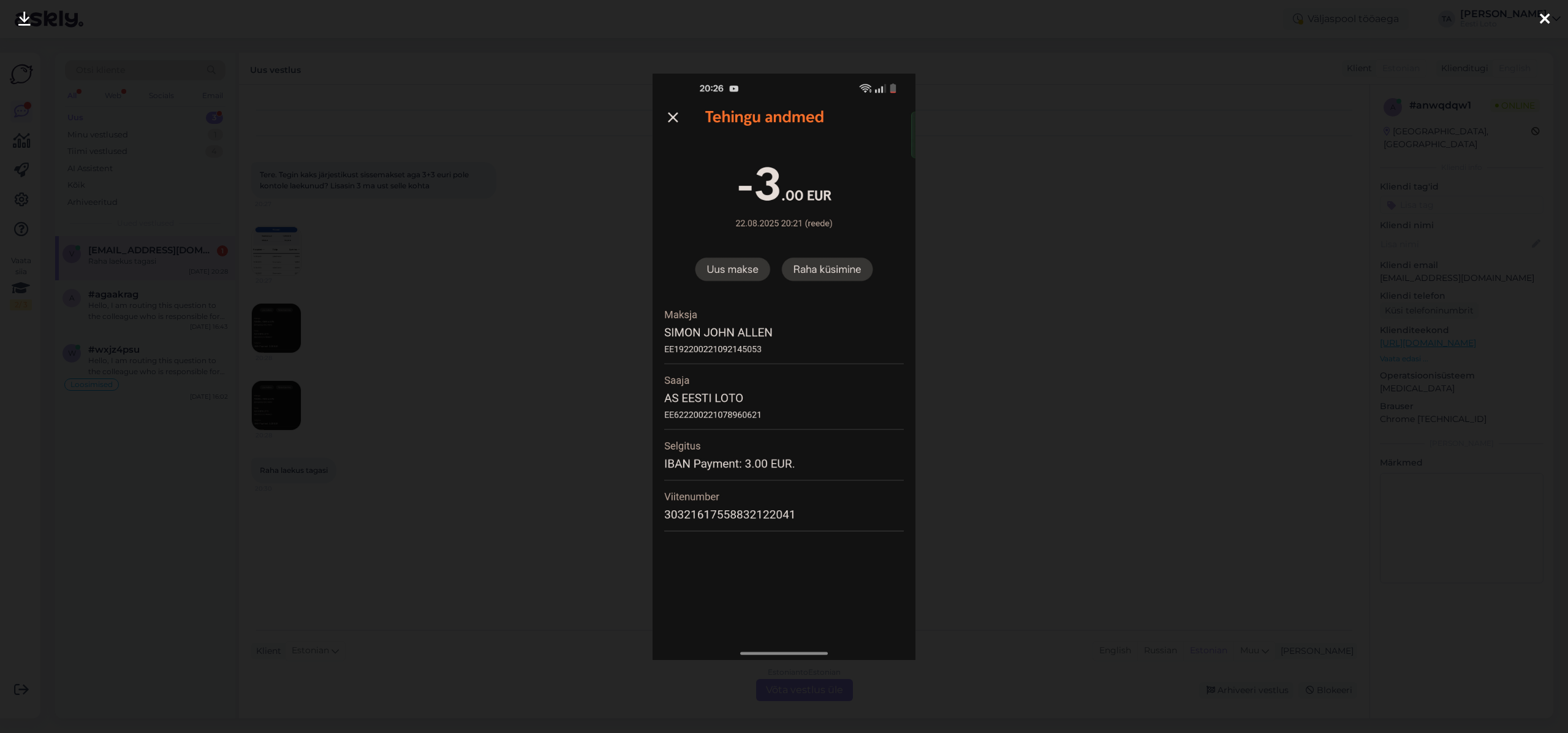
click at [1543, 18] on icon at bounding box center [1544, 19] width 10 height 16
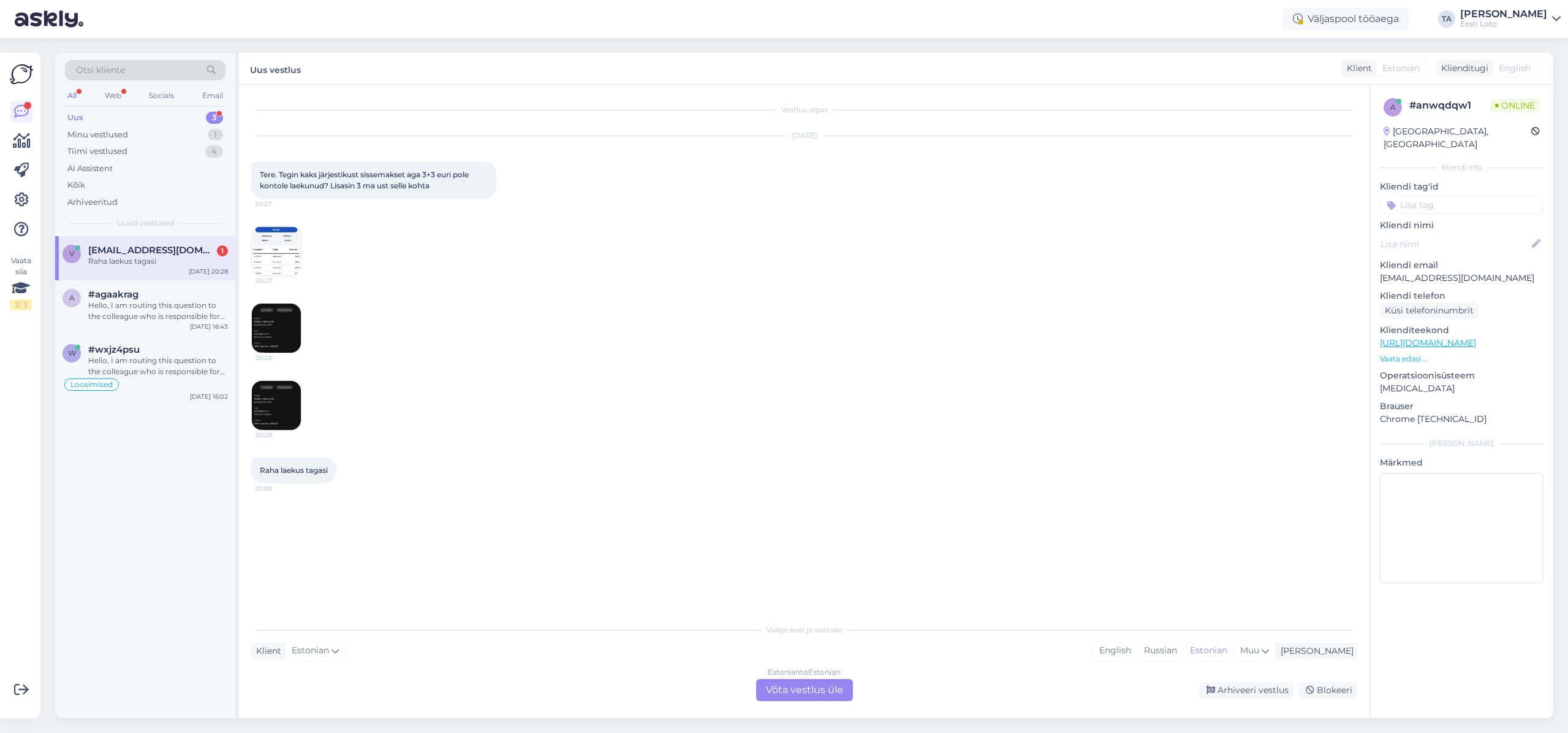
click at [272, 411] on img at bounding box center [276, 405] width 49 height 49
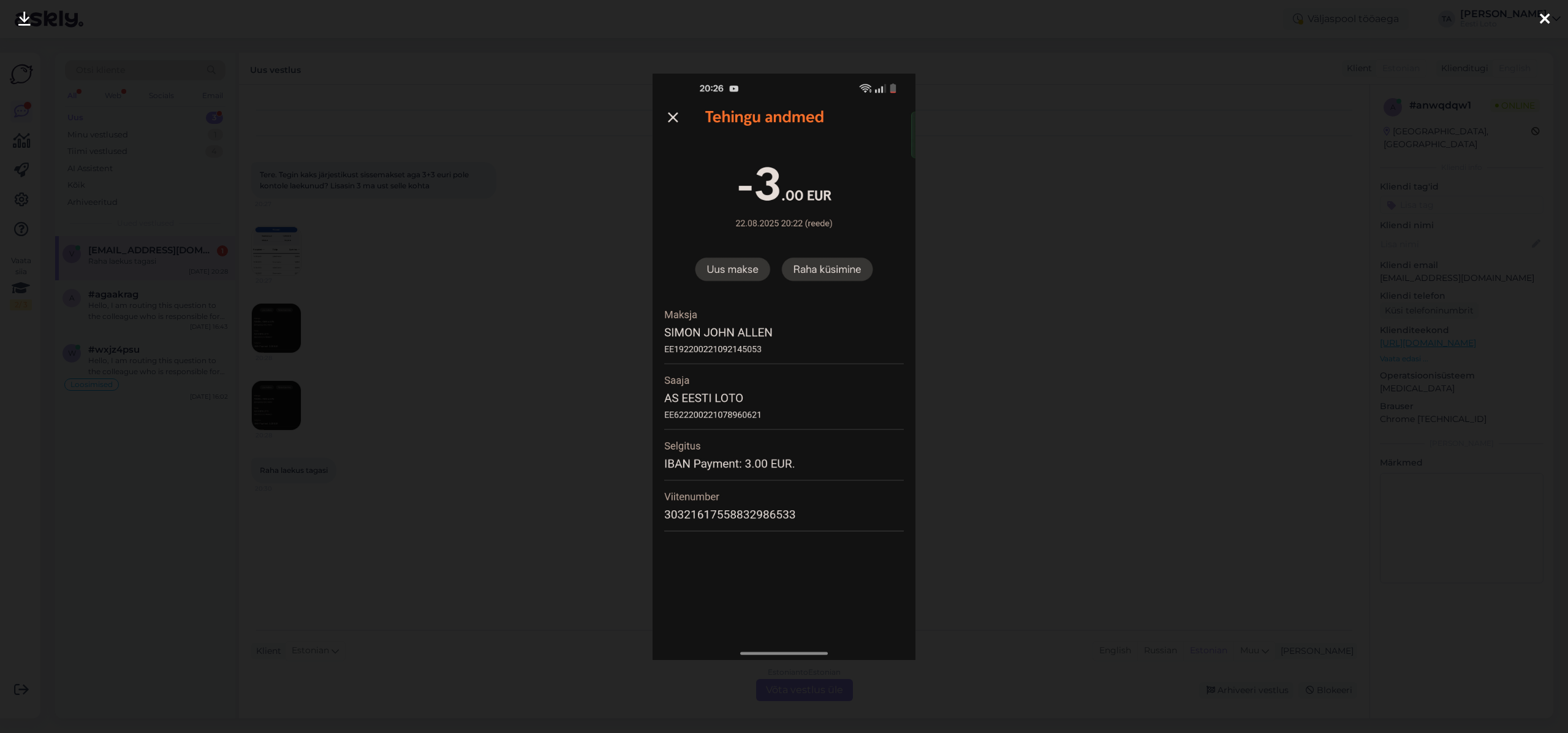
click at [1548, 18] on icon at bounding box center [1544, 19] width 10 height 16
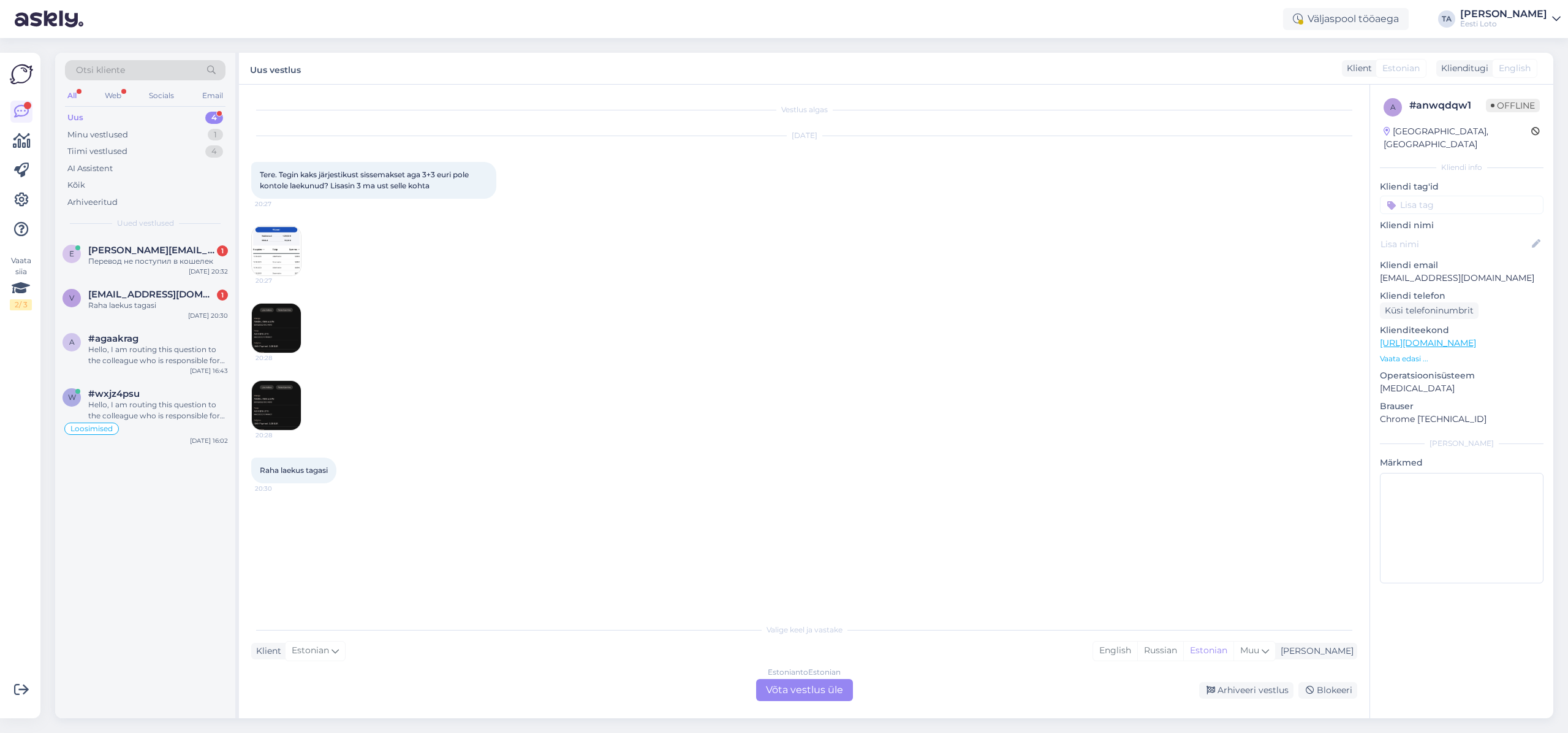
click at [813, 691] on div "Estonian to Estonian Võta vestlus üle" at bounding box center [804, 690] width 97 height 22
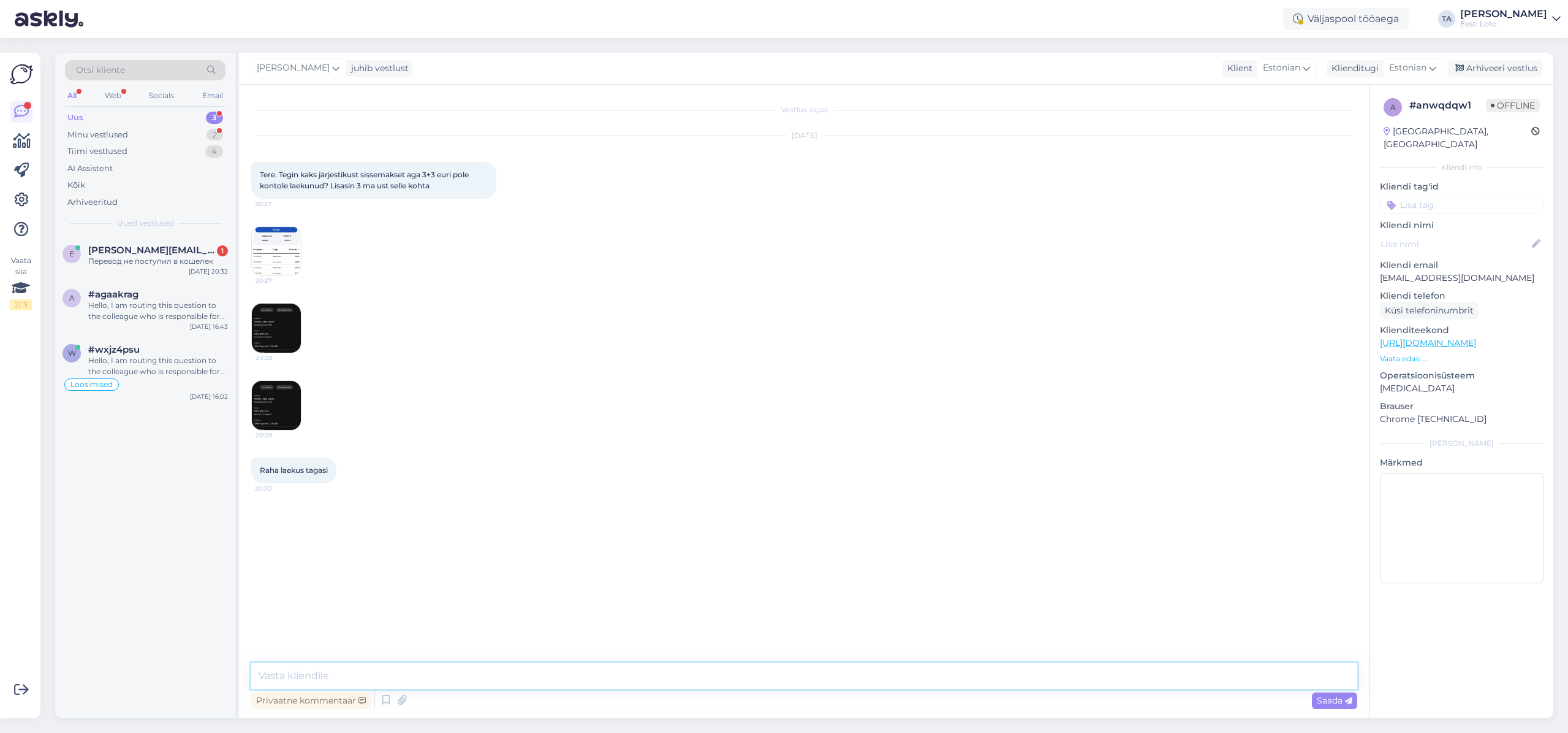
click at [444, 672] on textarea at bounding box center [804, 675] width 1106 height 26
paste textarea "Teise isiku/firma pangakontolt sissemakset ei ole võimalik teha ja see tagastat…"
type textarea "Teise isiku/firma pangakontolt sissemakset ei ole võimalik teha ja see tagastat…"
click at [1322, 699] on span "Saada" at bounding box center [1334, 699] width 36 height 11
click at [1425, 196] on input at bounding box center [1461, 204] width 164 height 18
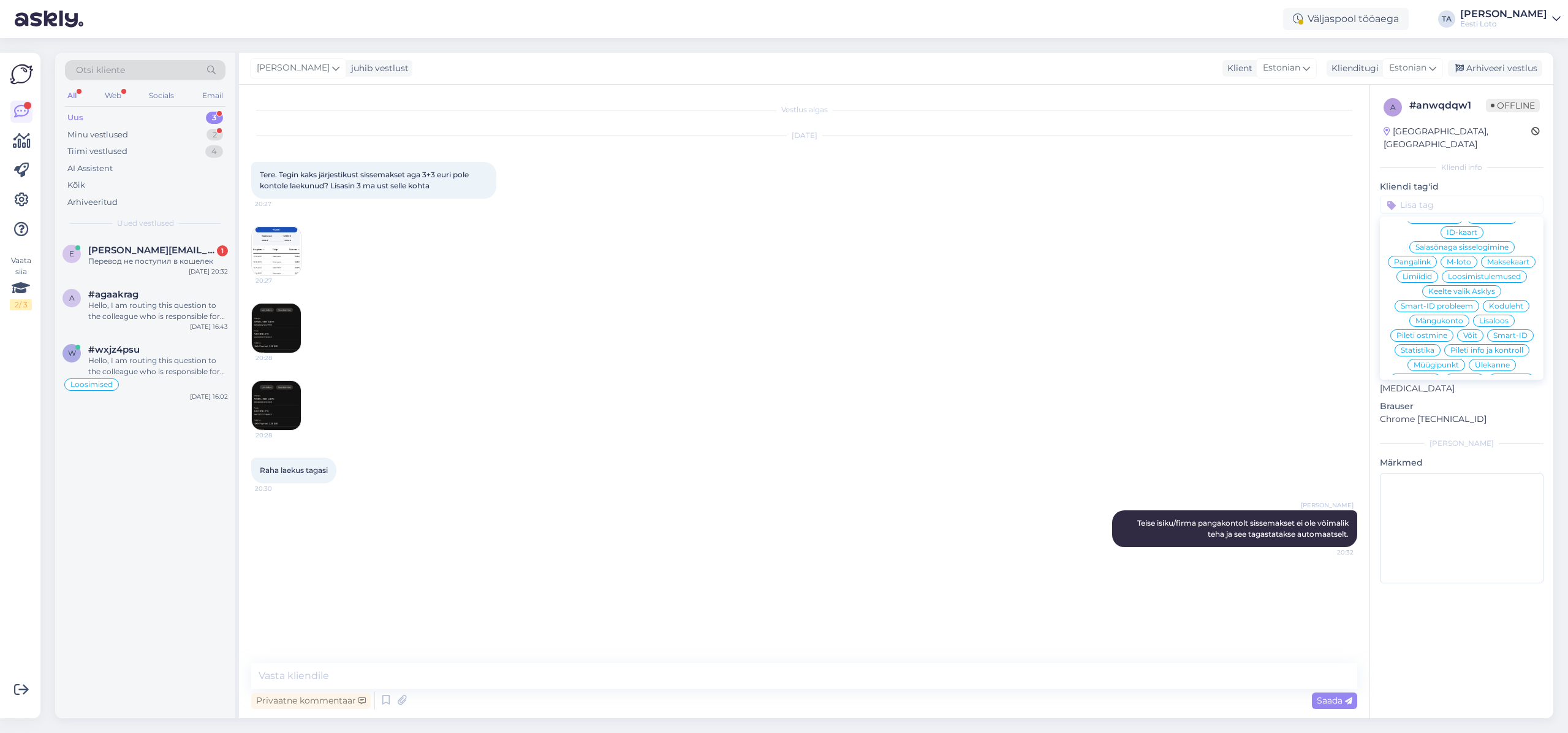
scroll to position [232, 0]
click at [1494, 356] on span "Ülekanne" at bounding box center [1492, 360] width 35 height 8
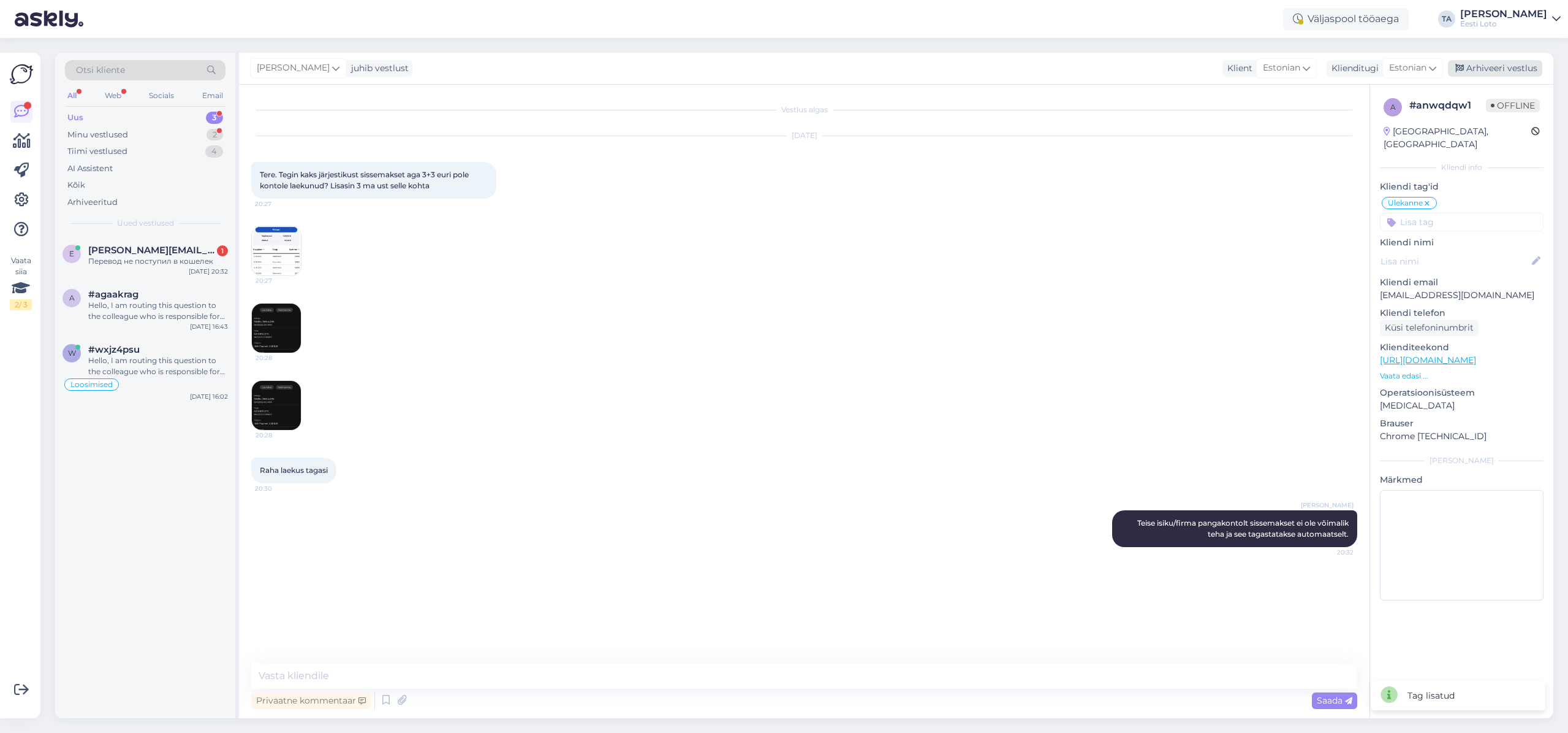
click at [1489, 67] on div "Arhiveeri vestlus" at bounding box center [1495, 67] width 94 height 16
click at [131, 244] on div "e [PERSON_NAME][EMAIL_ADDRESS][DOMAIN_NAME] 1 Перевод не поступил в кошелек [DA…" at bounding box center [144, 258] width 180 height 44
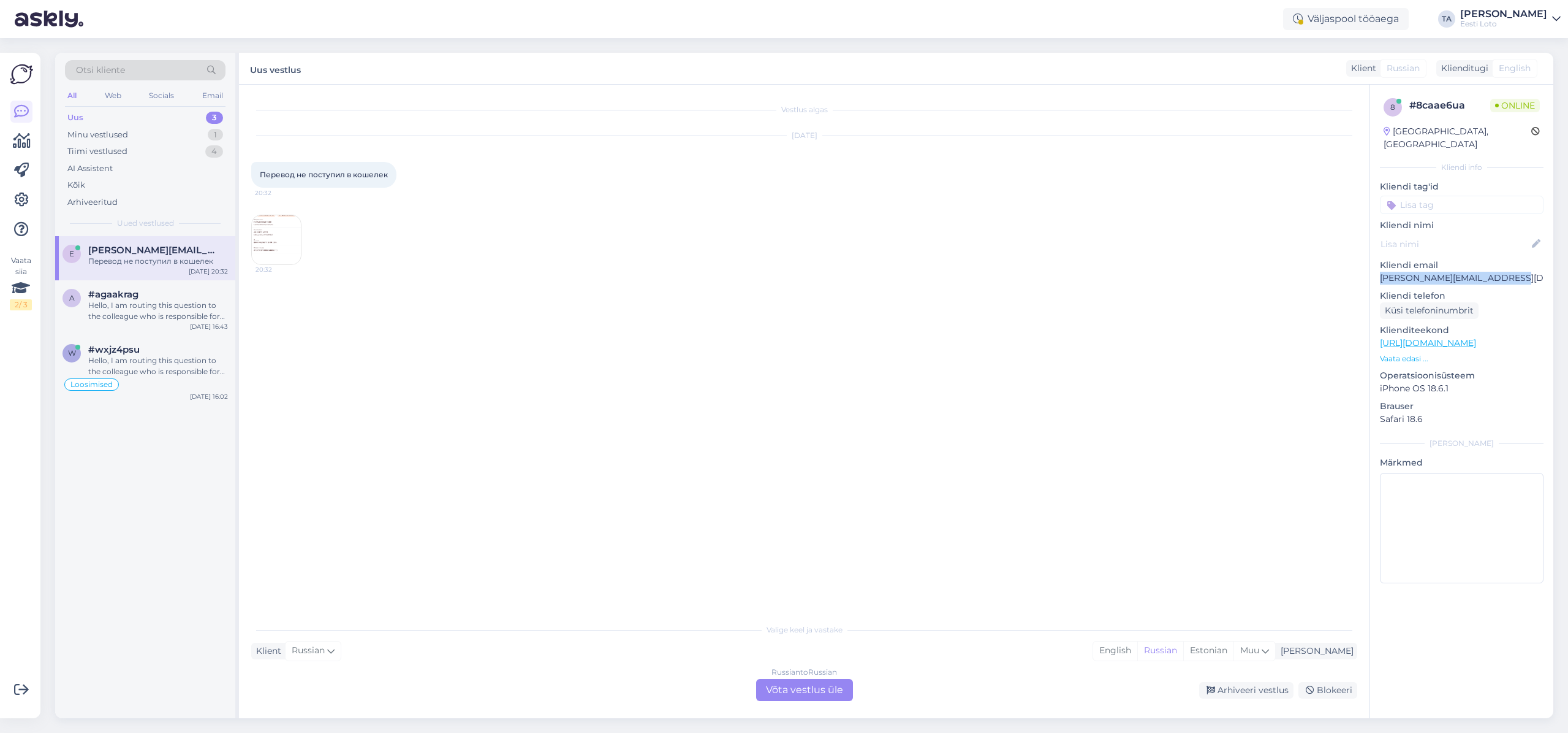
drag, startPoint x: 1511, startPoint y: 268, endPoint x: 1381, endPoint y: 268, distance: 130.0
click at [1381, 272] on p "[PERSON_NAME][EMAIL_ADDRESS][DOMAIN_NAME]" at bounding box center [1461, 277] width 164 height 13
copy p "[PERSON_NAME][EMAIL_ADDRESS][DOMAIN_NAME]"
click at [277, 242] on img at bounding box center [276, 239] width 49 height 49
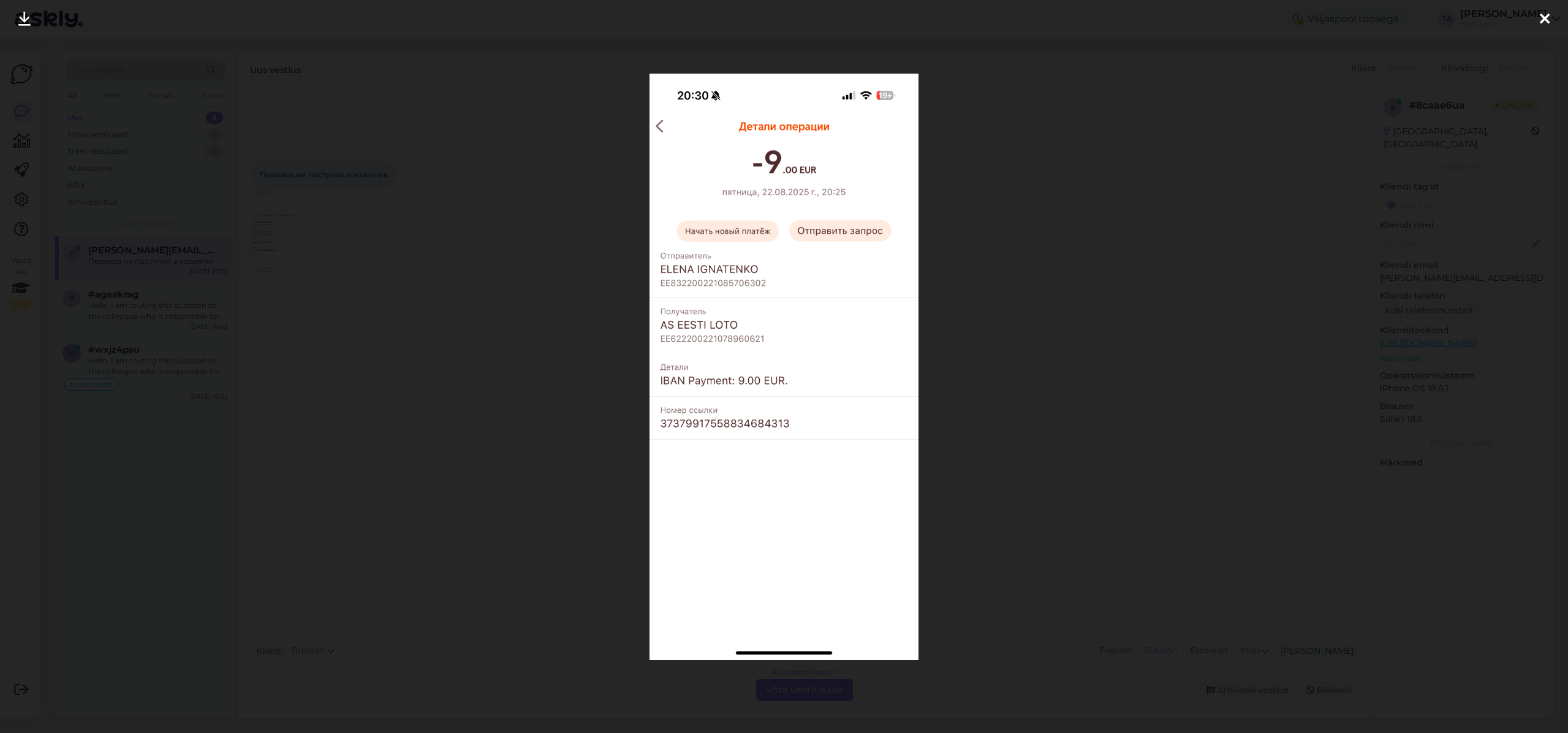
click at [1541, 19] on icon at bounding box center [1544, 19] width 10 height 16
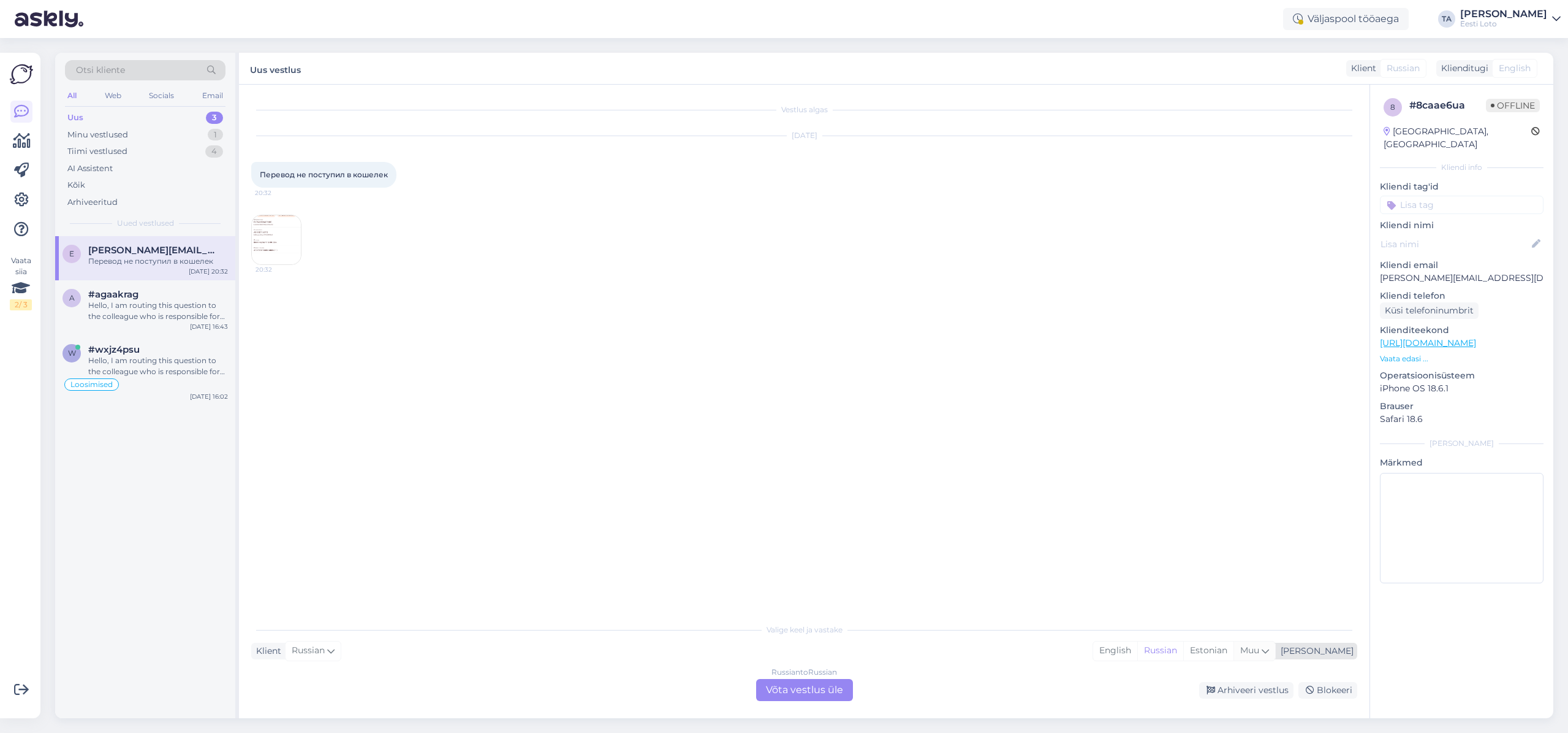
click at [1259, 650] on span "Muu" at bounding box center [1249, 649] width 19 height 11
type input "est"
click at [1235, 621] on link "Estonian" at bounding box center [1224, 619] width 135 height 19
click at [774, 690] on div "Russian to Estonian Võta vestlus üle" at bounding box center [804, 690] width 97 height 22
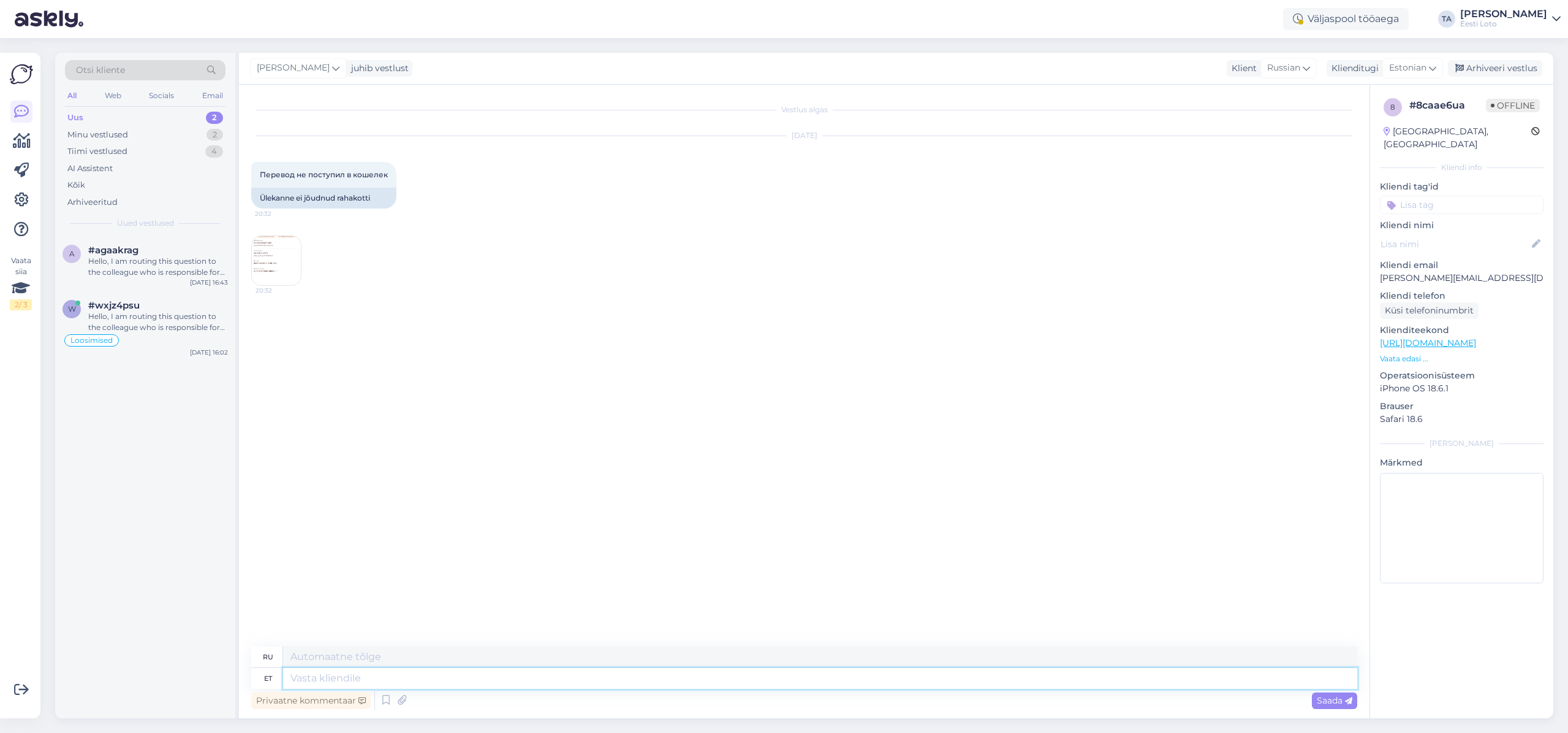
click at [348, 678] on textarea at bounding box center [820, 678] width 1074 height 21
paste textarea "Kahjuks Teie makse ebaõnnestus tehnilise [PERSON_NAME] tõttu. Kontrollisime mak…"
type textarea "Kahjuks Teie makse ebaõnnestus tehnilise [PERSON_NAME] tõttu. Kontrollisime mak…"
type textarea "К сожалению, ваш платёж не прошёл из-за технической ошибки. Мы проверили платёж…"
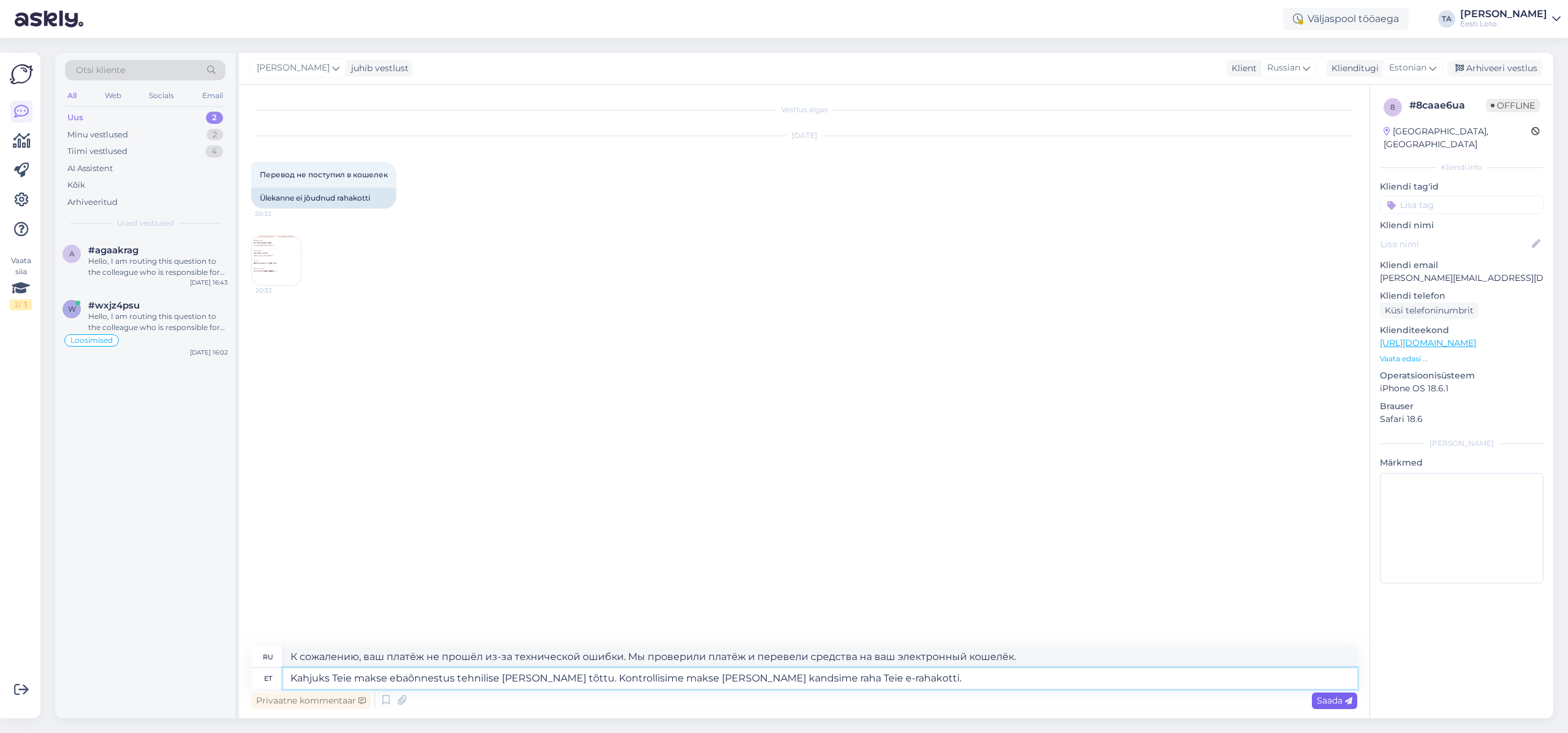
type textarea "Kahjuks Teie makse ebaõnnestus tehnilise [PERSON_NAME] tõttu. Kontrollisime mak…"
click at [1327, 698] on span "Saada" at bounding box center [1334, 699] width 36 height 11
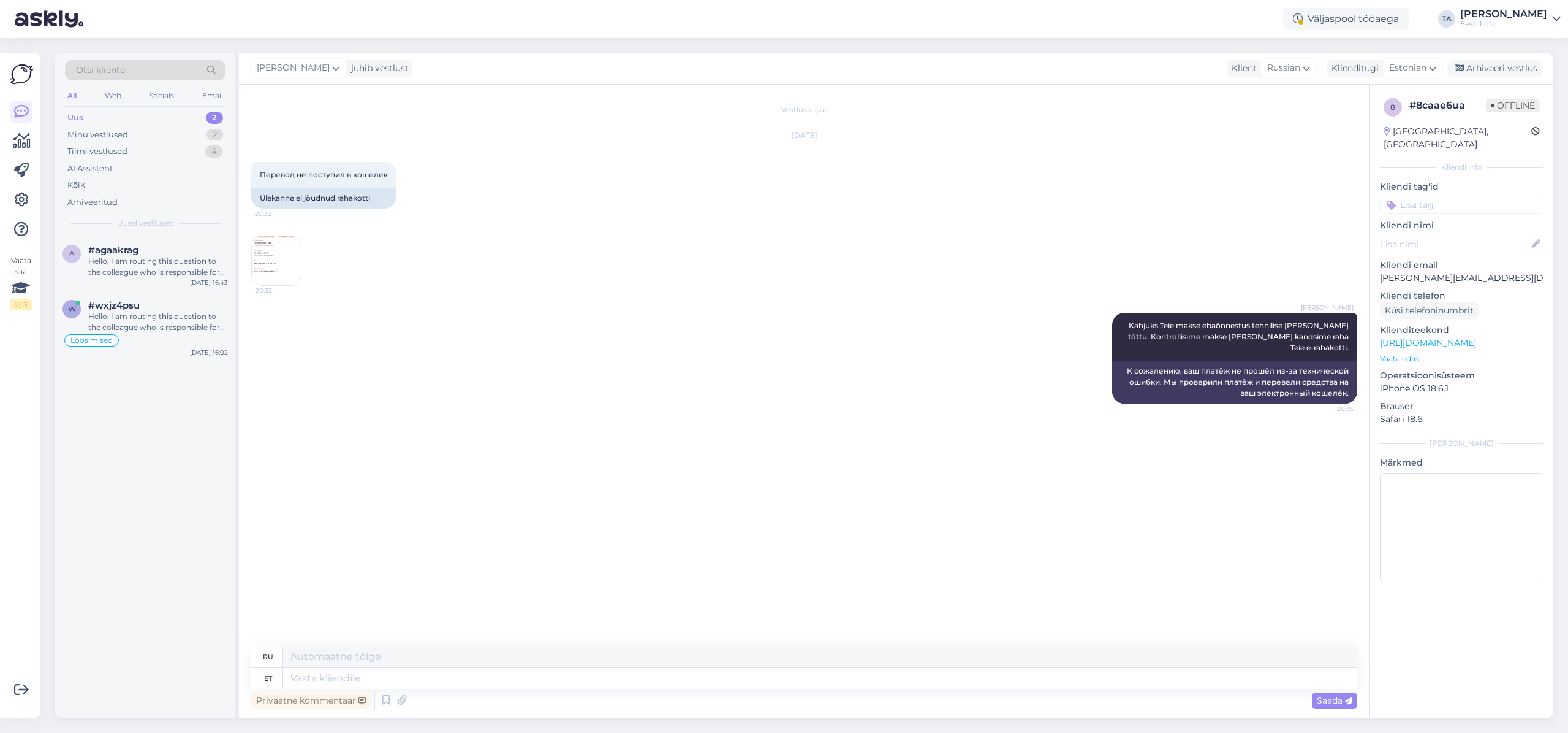
click at [1436, 196] on input at bounding box center [1461, 204] width 164 height 18
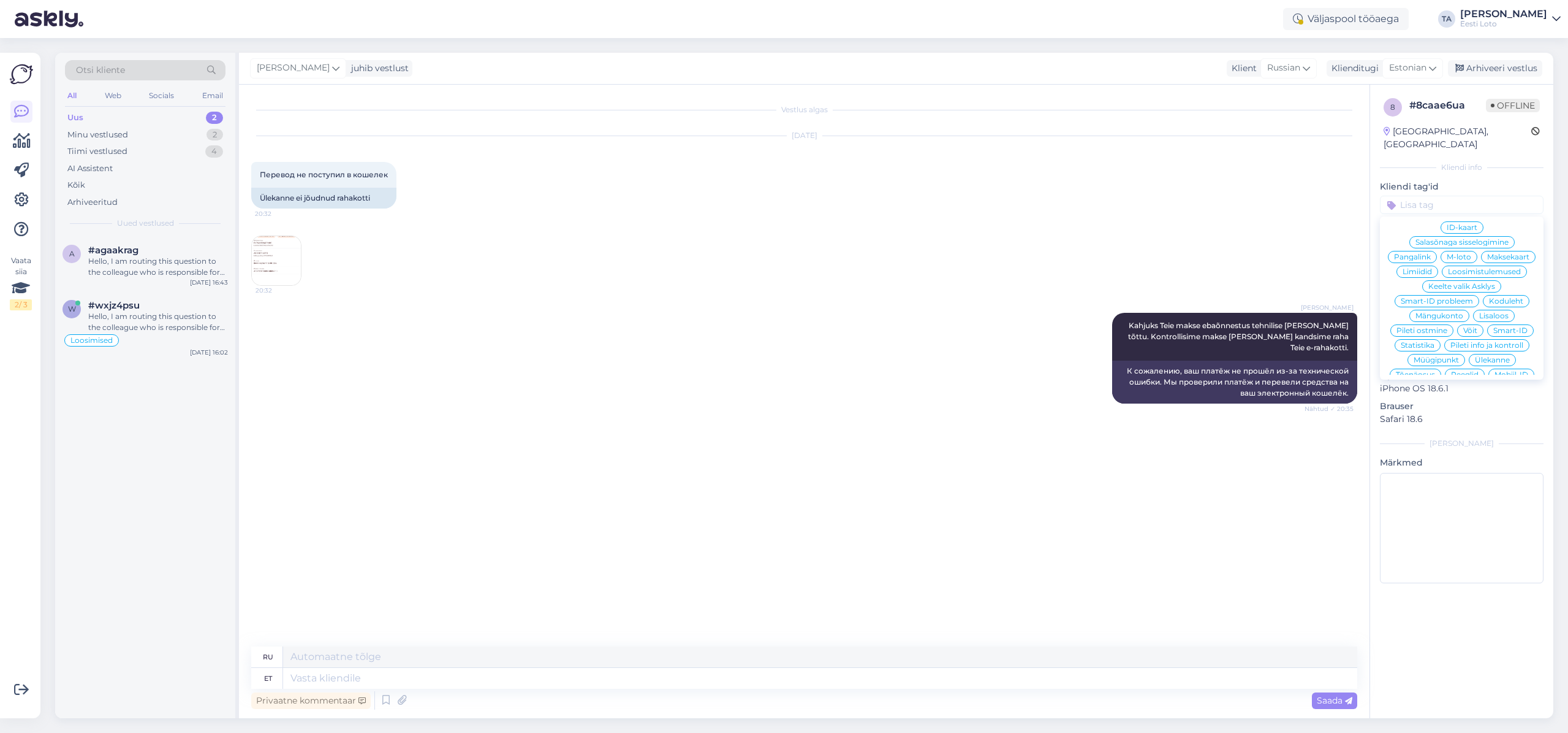
click at [1487, 353] on div "Ülekanne" at bounding box center [1492, 359] width 47 height 13
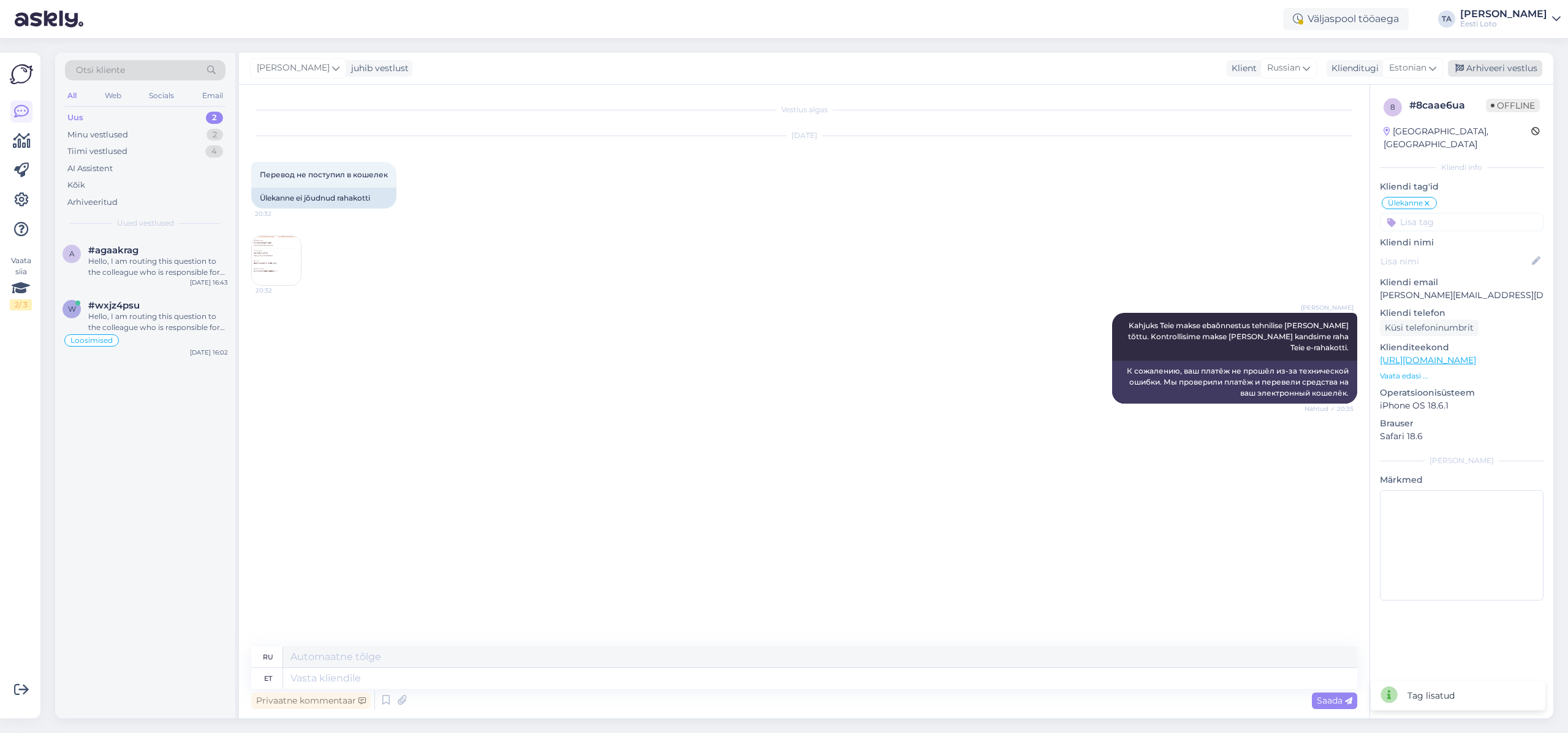
click at [1500, 67] on div "Arhiveeri vestlus" at bounding box center [1495, 67] width 94 height 16
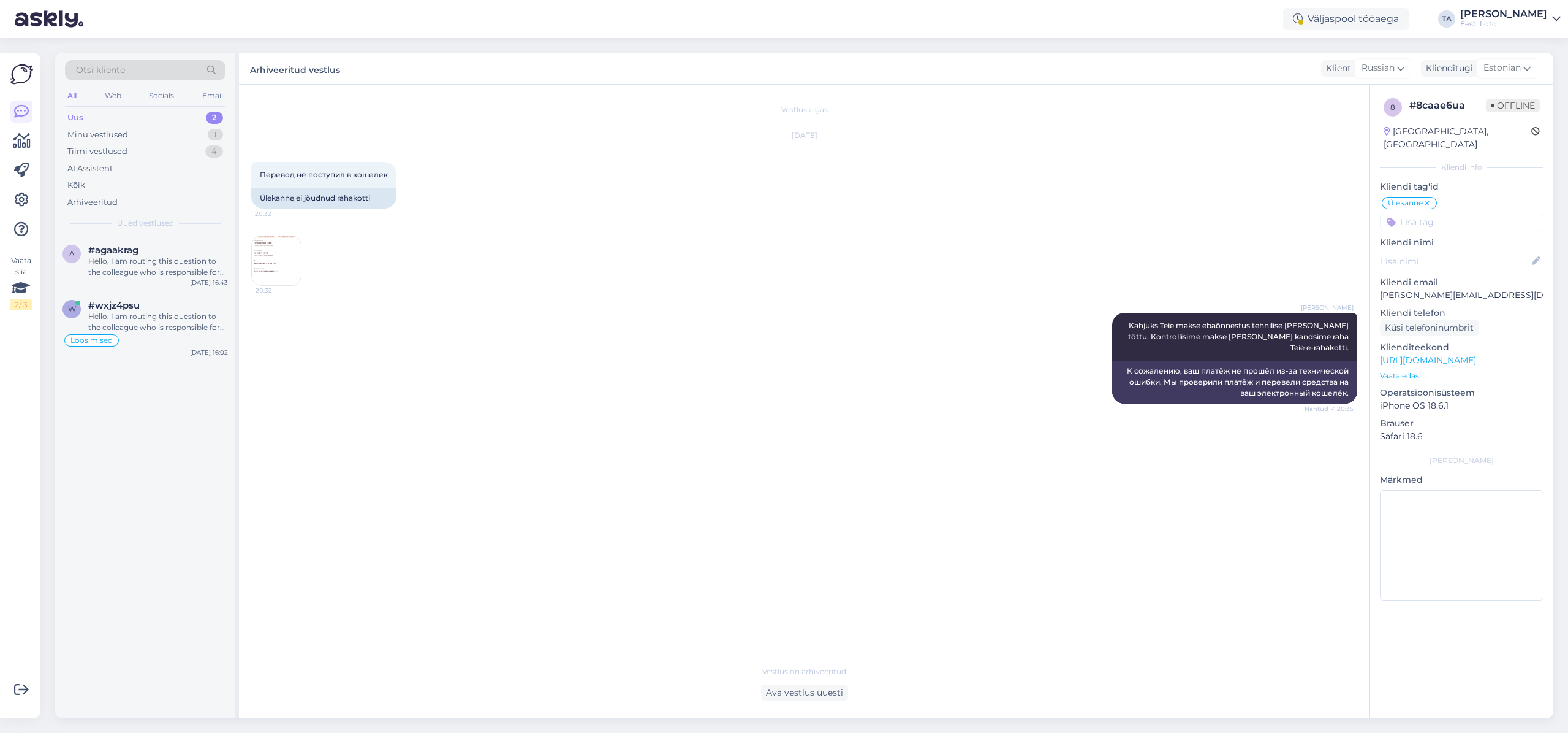
click at [82, 118] on div "Uus" at bounding box center [75, 118] width 16 height 13
click at [139, 257] on div "Hello, I am routing this question to the colleague who is responsible for this …" at bounding box center [158, 266] width 140 height 22
